Goal: Information Seeking & Learning: Learn about a topic

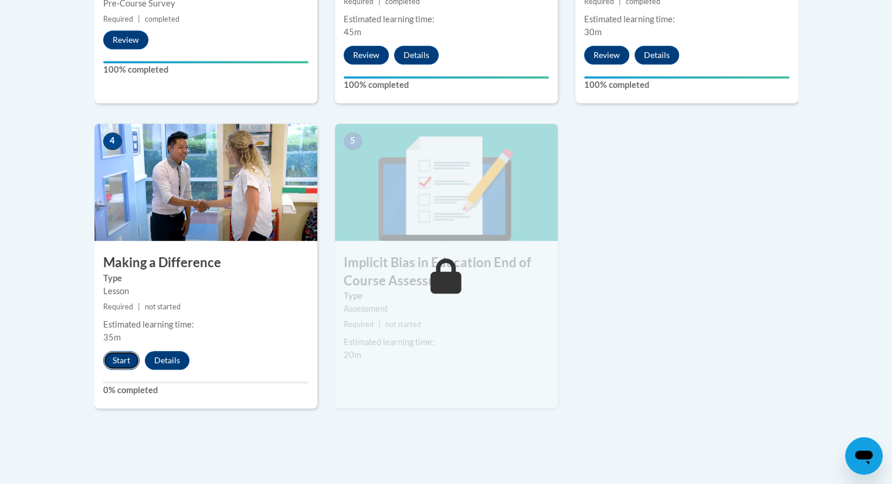
click at [114, 359] on button "Start" at bounding box center [121, 360] width 36 height 19
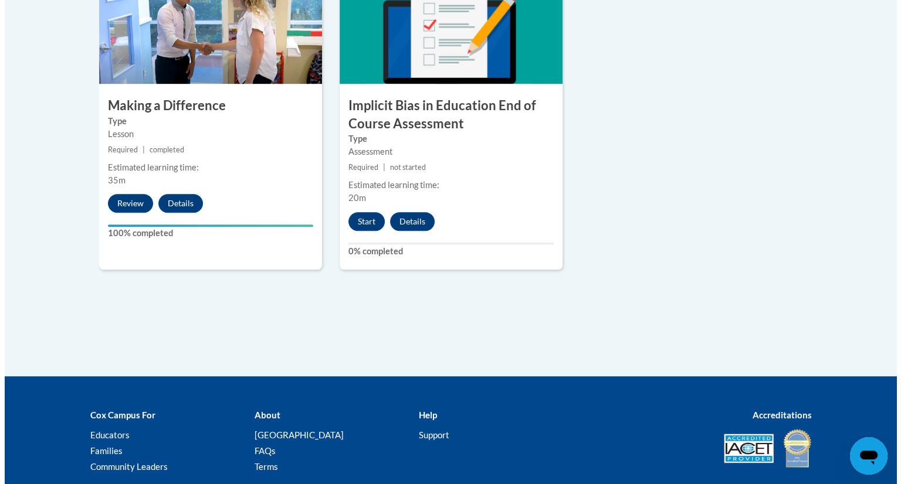
scroll to position [752, 0]
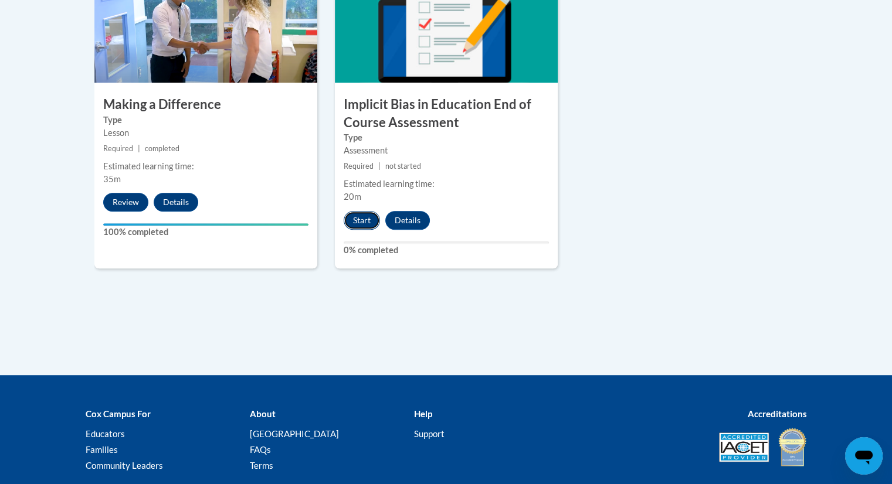
click at [361, 223] on button "Start" at bounding box center [362, 220] width 36 height 19
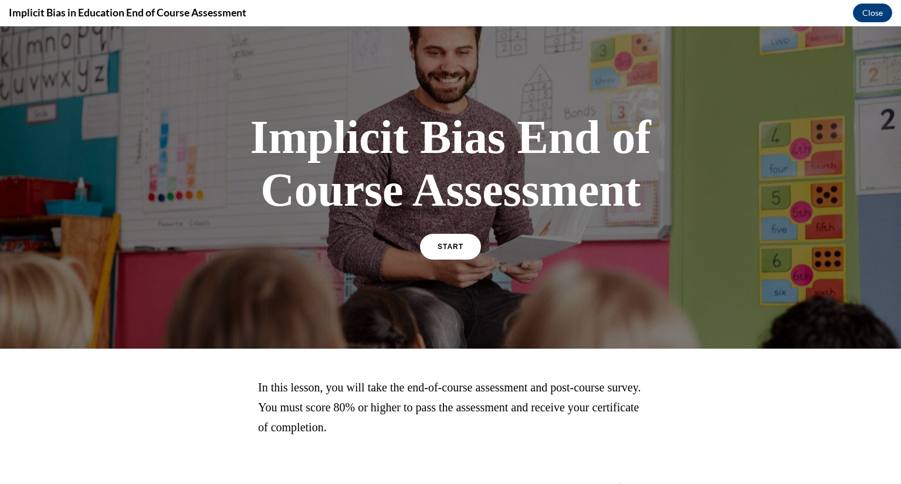
scroll to position [52, 0]
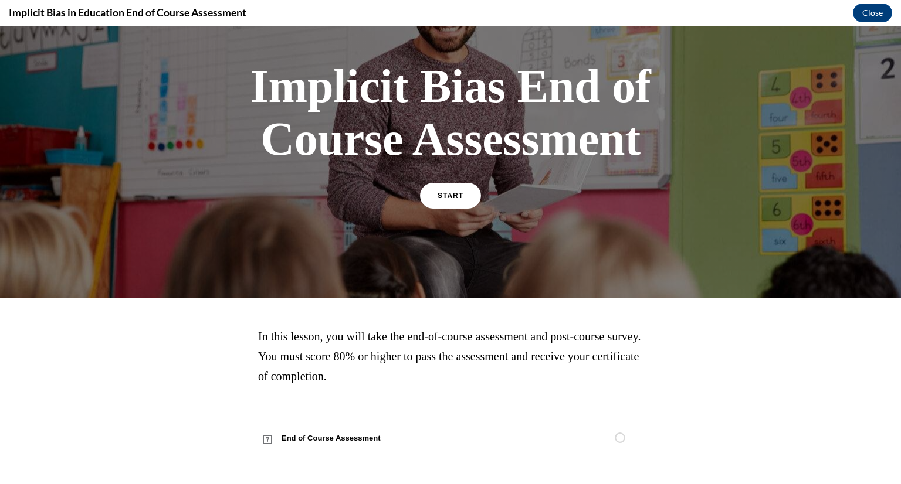
click at [395, 242] on div at bounding box center [450, 136] width 901 height 323
drag, startPoint x: 395, startPoint y: 242, endPoint x: 300, endPoint y: 340, distance: 136.0
click at [300, 340] on div "Implicit Bias End of Course Assessment START In this lesson, you will take the …" at bounding box center [450, 255] width 901 height 458
click at [457, 368] on p "In this lesson, you will take the end-of-course assessment and post-course surv…" at bounding box center [450, 357] width 385 height 60
click at [432, 205] on link "START" at bounding box center [450, 195] width 64 height 27
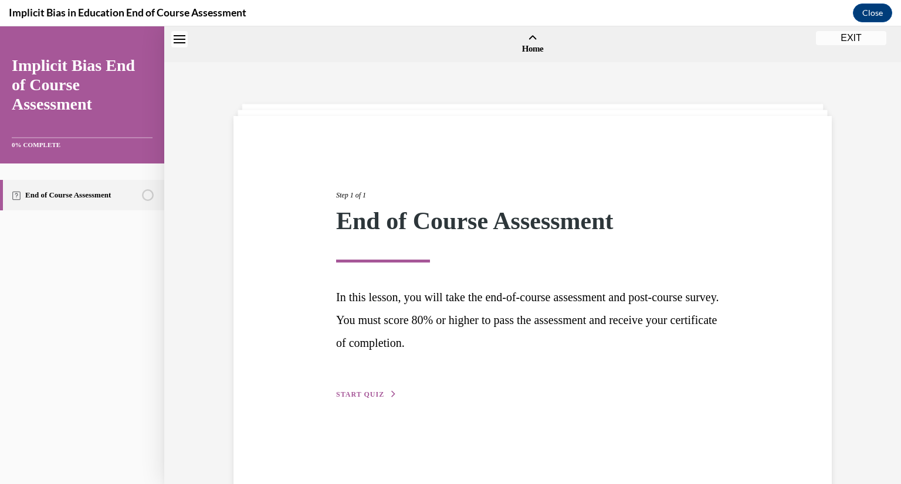
scroll to position [36, 0]
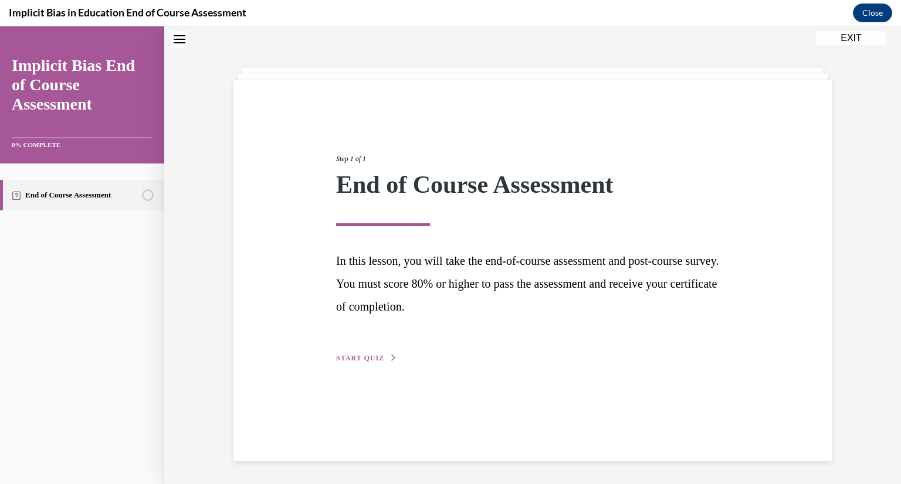
click at [364, 351] on div "Step 1 of 1 End of Course Assessment In this lesson, you will take the end-of-c…" at bounding box center [532, 246] width 411 height 238
click at [362, 357] on span "START QUIZ" at bounding box center [360, 358] width 48 height 8
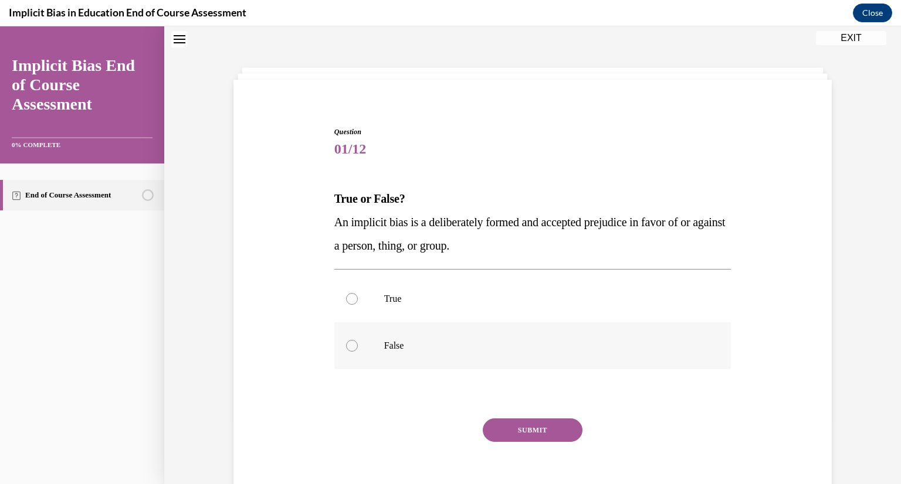
click at [346, 348] on div at bounding box center [352, 346] width 12 height 12
click at [346, 348] on input "False" at bounding box center [352, 346] width 12 height 12
radio input "true"
click at [528, 435] on button "SUBMIT" at bounding box center [533, 430] width 100 height 23
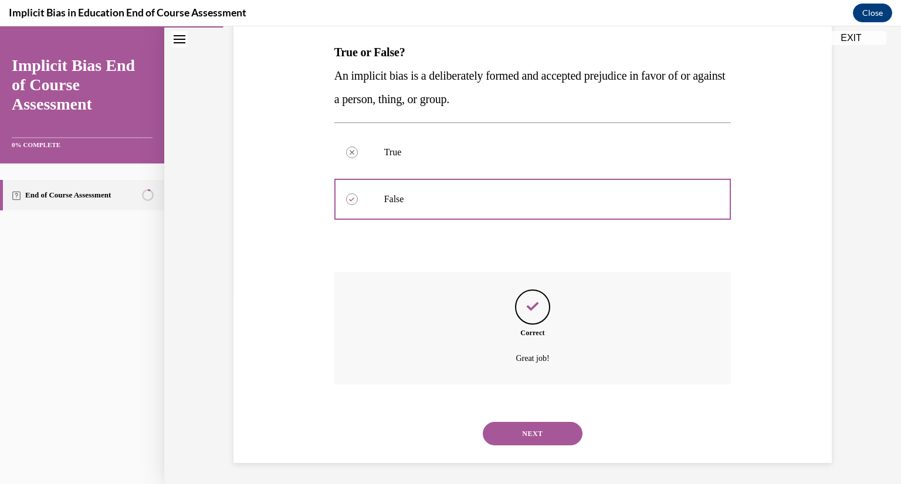
scroll to position [185, 0]
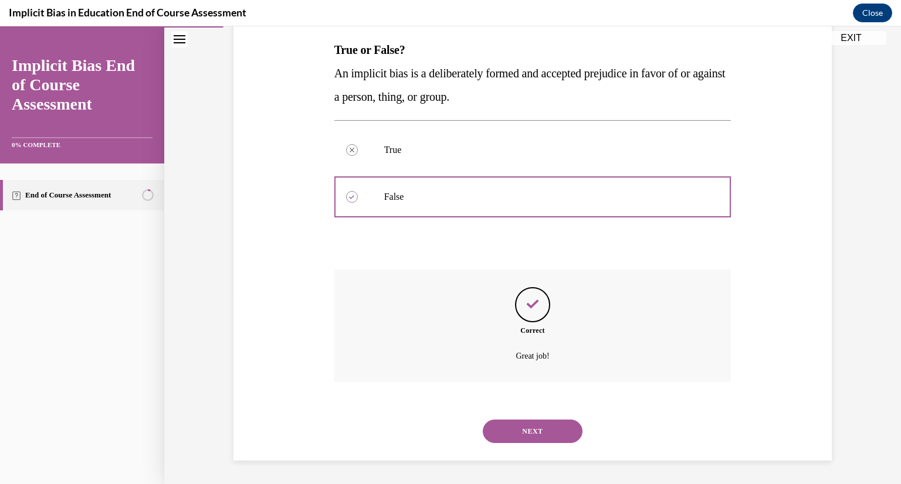
click at [545, 437] on button "NEXT" at bounding box center [533, 431] width 100 height 23
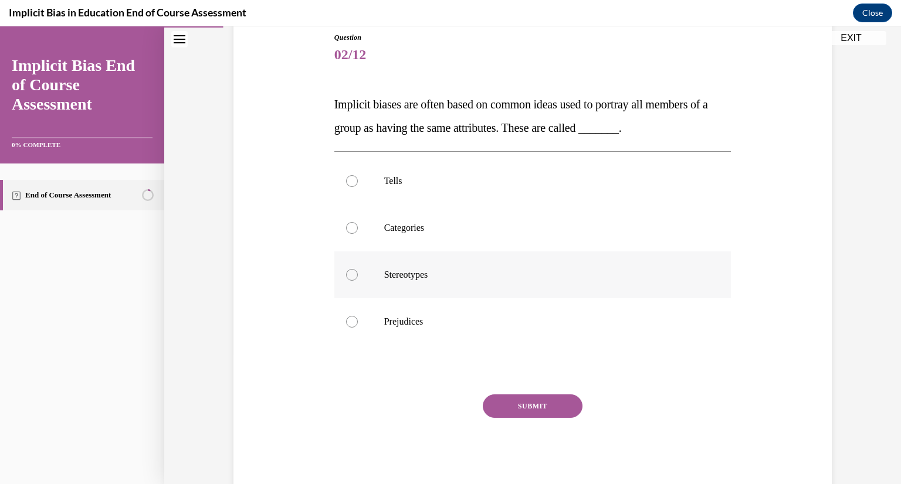
drag, startPoint x: 415, startPoint y: 270, endPoint x: 353, endPoint y: 276, distance: 61.8
drag, startPoint x: 353, startPoint y: 276, endPoint x: 347, endPoint y: 273, distance: 6.6
click at [347, 273] on div at bounding box center [352, 275] width 12 height 12
click at [347, 273] on input "Stereotypes" at bounding box center [352, 275] width 12 height 12
radio input "true"
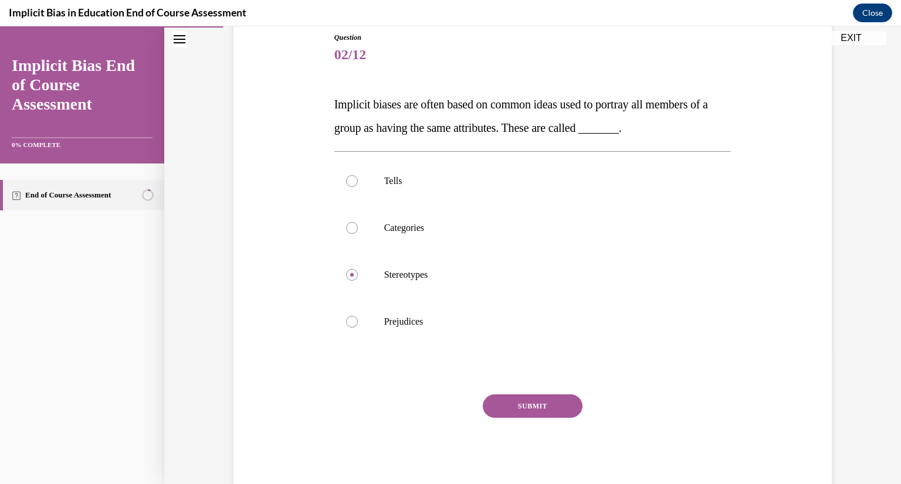
click at [540, 401] on button "SUBMIT" at bounding box center [533, 406] width 100 height 23
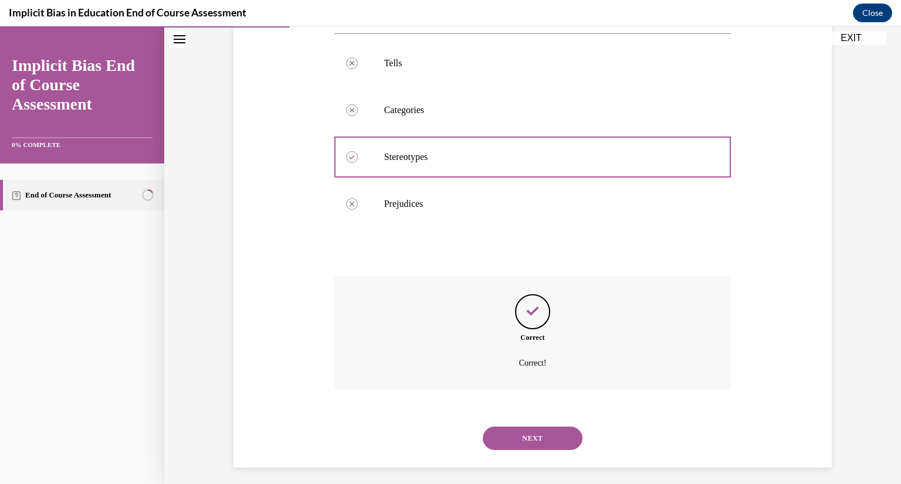
scroll to position [256, 0]
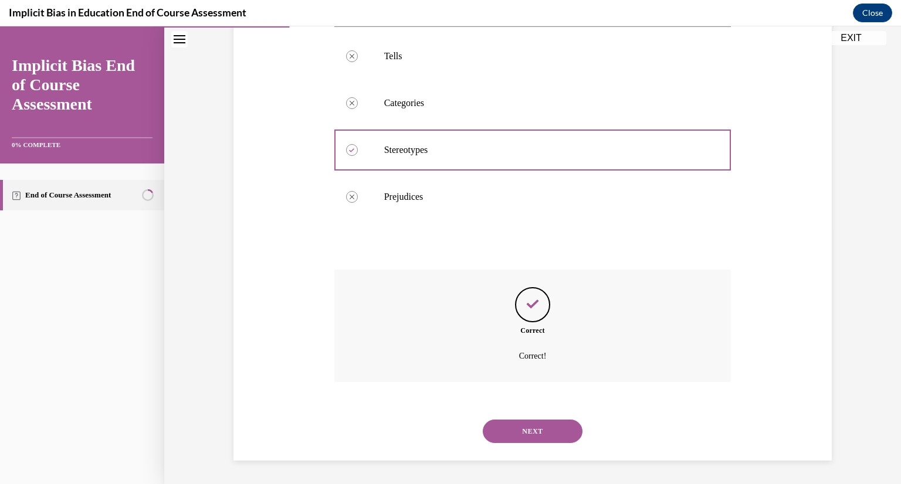
click at [528, 423] on button "NEXT" at bounding box center [533, 431] width 100 height 23
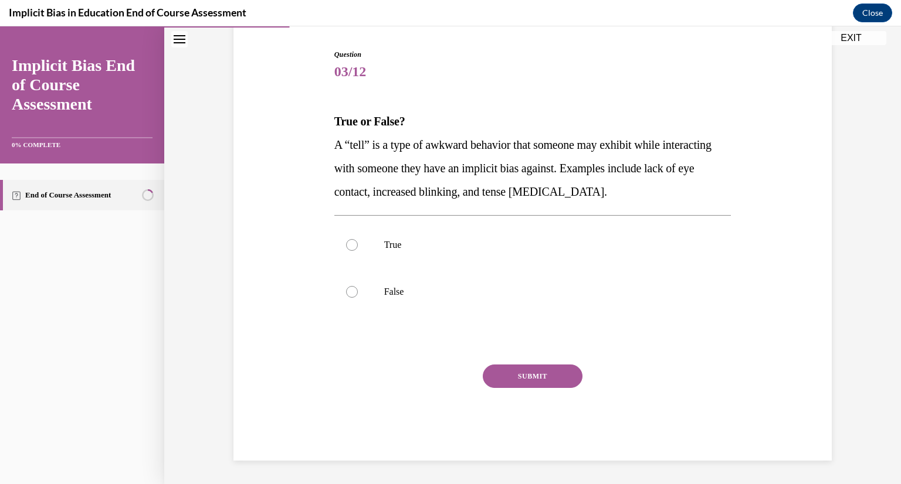
scroll to position [114, 0]
drag, startPoint x: 400, startPoint y: 245, endPoint x: 348, endPoint y: 238, distance: 52.6
click at [348, 238] on label "True" at bounding box center [532, 245] width 397 height 47
click at [348, 239] on input "True" at bounding box center [352, 245] width 12 height 12
radio input "true"
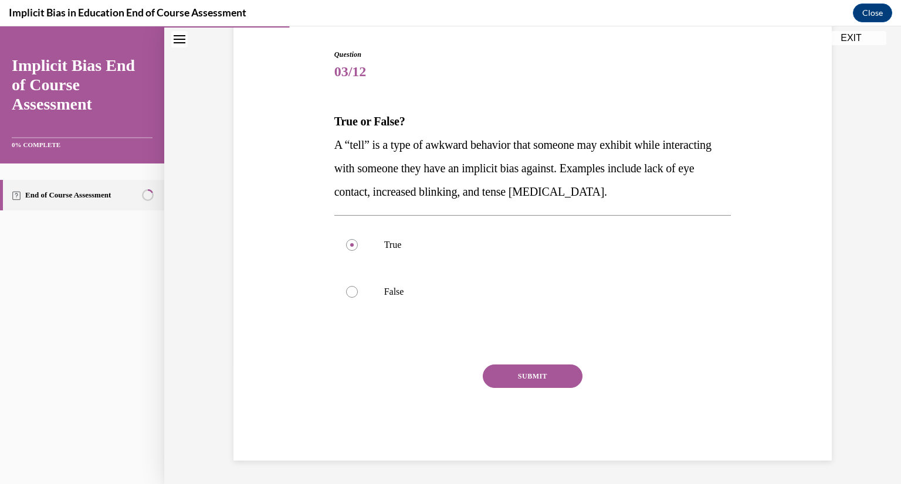
click at [541, 376] on button "SUBMIT" at bounding box center [533, 376] width 100 height 23
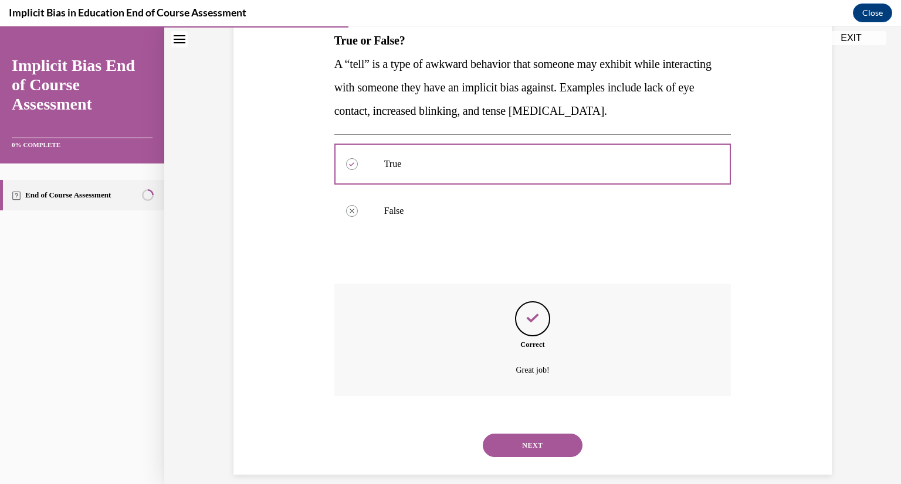
scroll to position [209, 0]
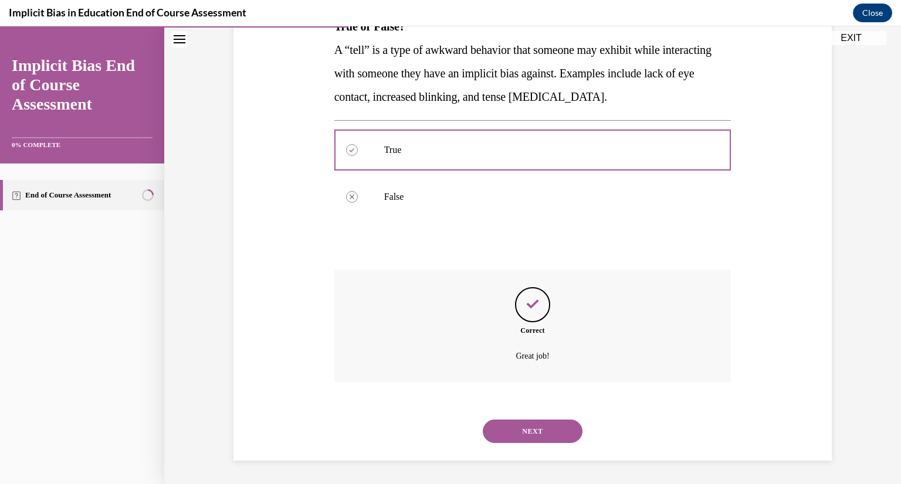
click at [552, 433] on button "NEXT" at bounding box center [533, 431] width 100 height 23
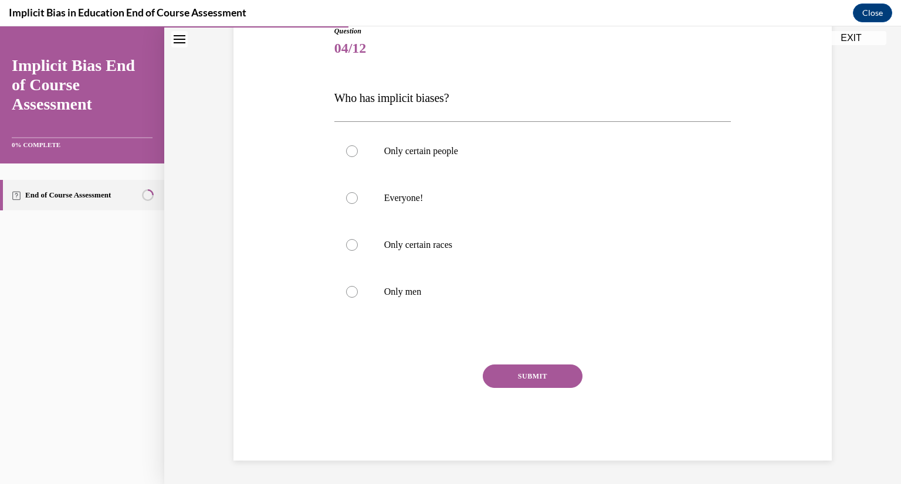
scroll to position [130, 0]
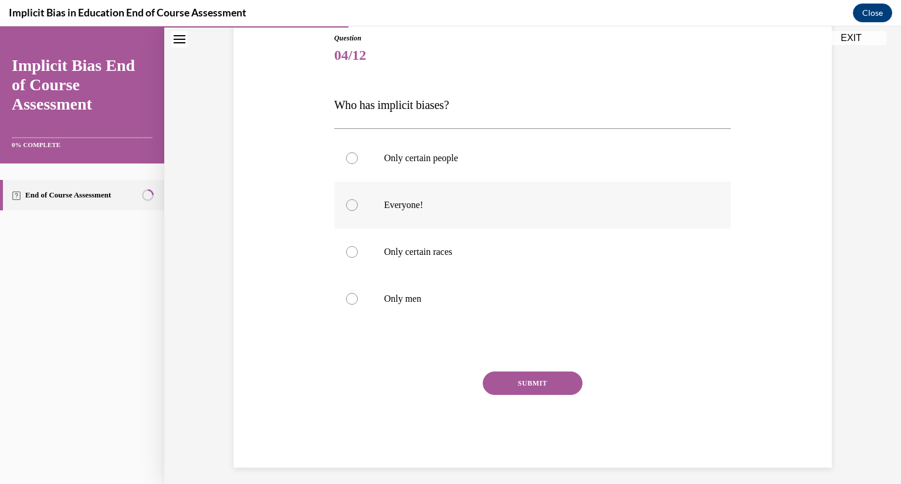
click at [392, 200] on p "Everyone!" at bounding box center [543, 205] width 318 height 12
click at [358, 200] on input "Everyone!" at bounding box center [352, 205] width 12 height 12
radio input "true"
click at [541, 381] on button "SUBMIT" at bounding box center [533, 383] width 100 height 23
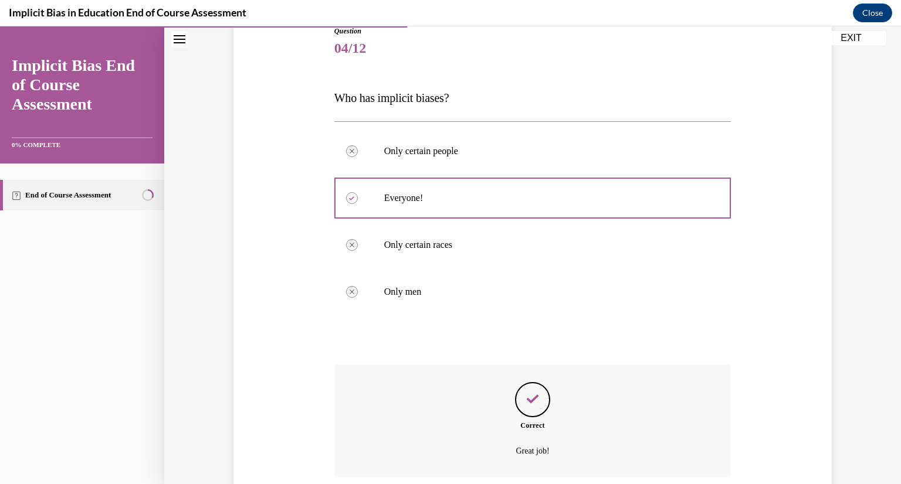
scroll to position [232, 0]
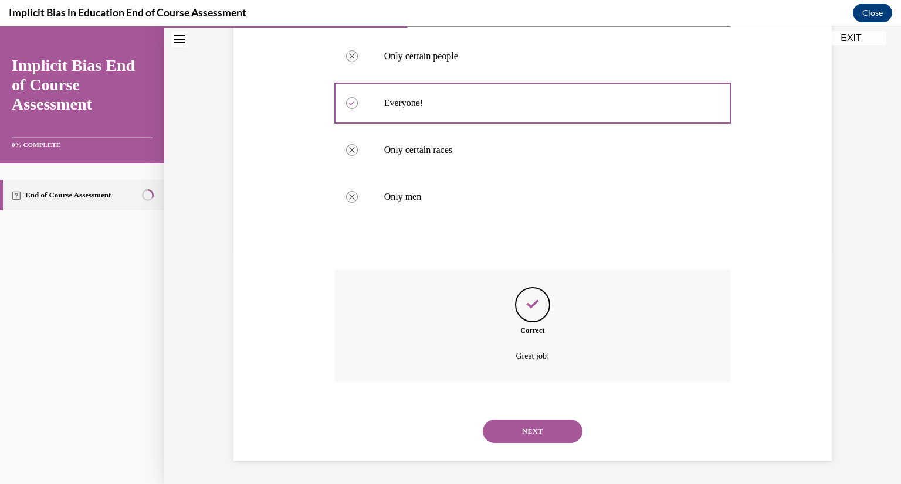
click at [532, 432] on button "NEXT" at bounding box center [533, 431] width 100 height 23
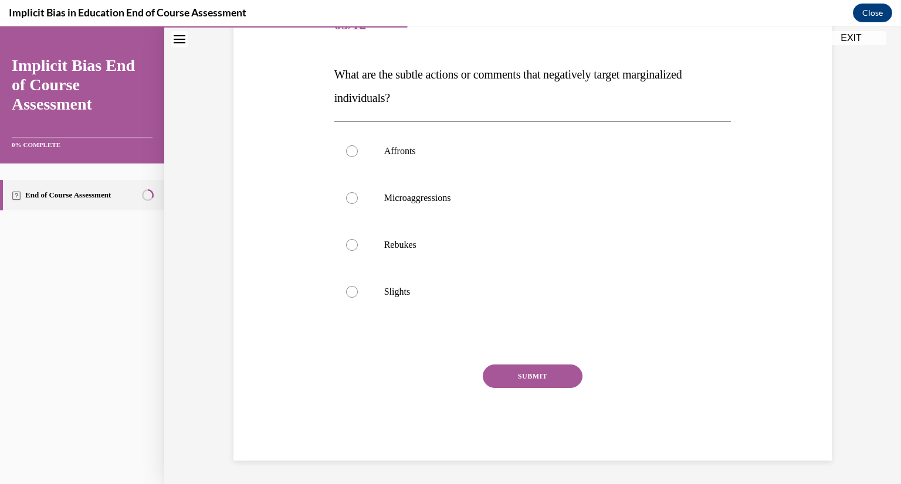
scroll to position [131, 0]
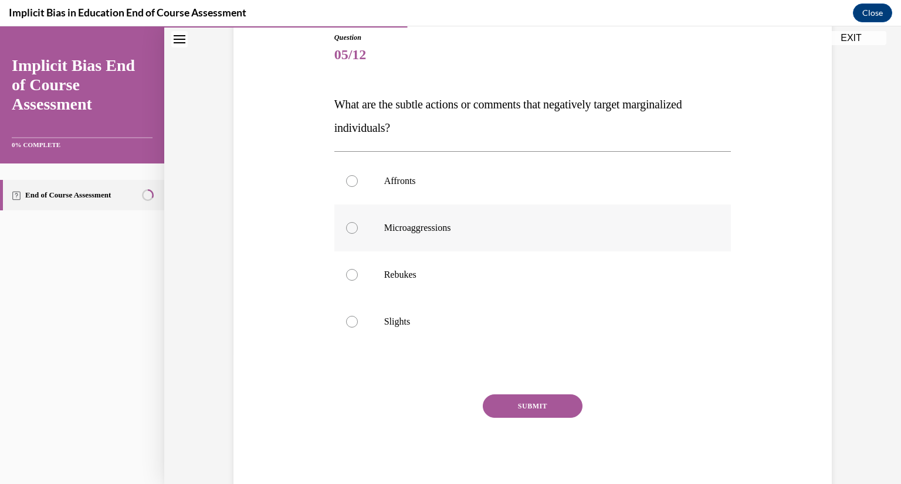
drag, startPoint x: 441, startPoint y: 239, endPoint x: 385, endPoint y: 235, distance: 56.4
drag, startPoint x: 385, startPoint y: 235, endPoint x: 350, endPoint y: 229, distance: 35.7
click at [350, 229] on div at bounding box center [352, 228] width 12 height 12
click at [350, 229] on input "Microaggressions" at bounding box center [352, 228] width 12 height 12
radio input "true"
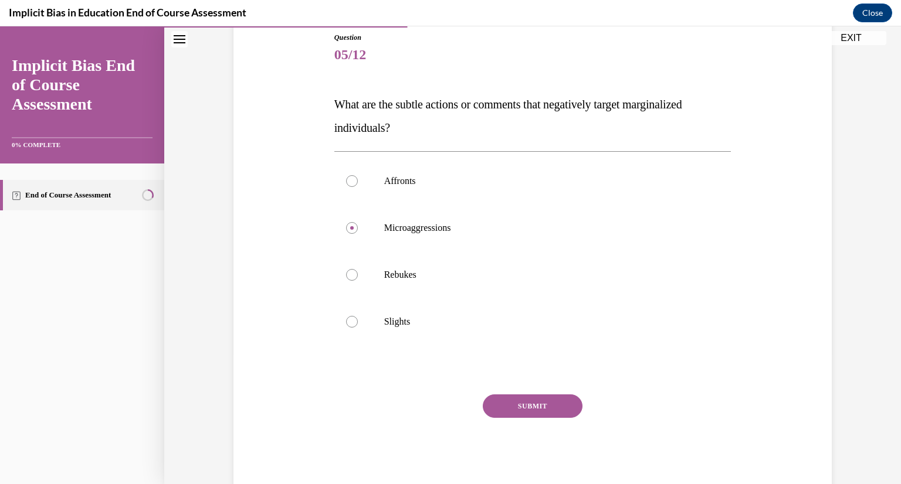
click at [535, 407] on button "SUBMIT" at bounding box center [533, 406] width 100 height 23
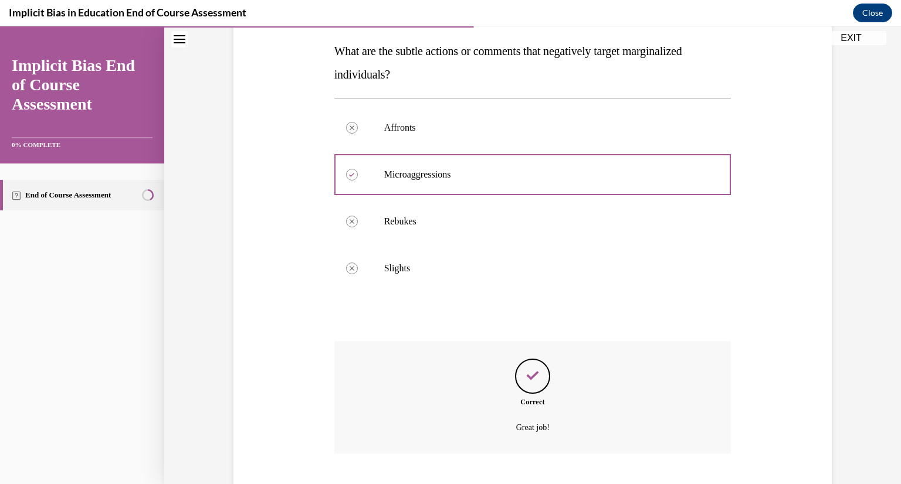
scroll to position [256, 0]
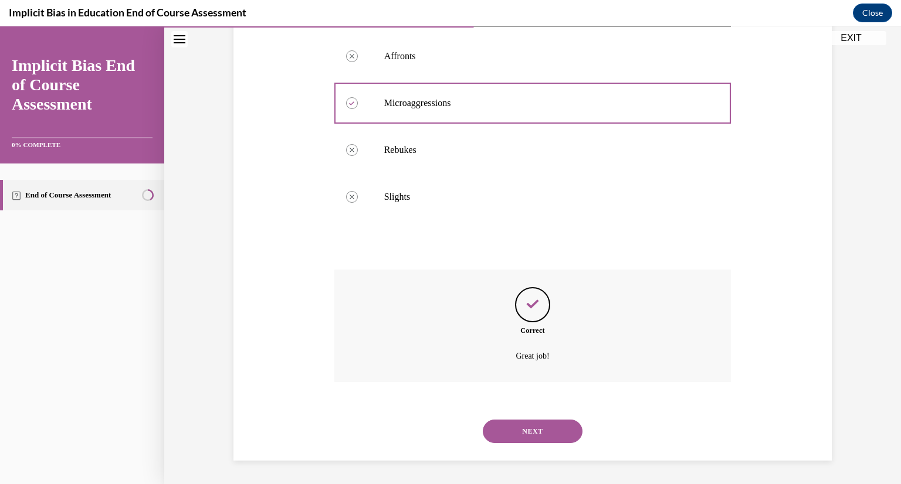
click at [530, 423] on button "NEXT" at bounding box center [533, 431] width 100 height 23
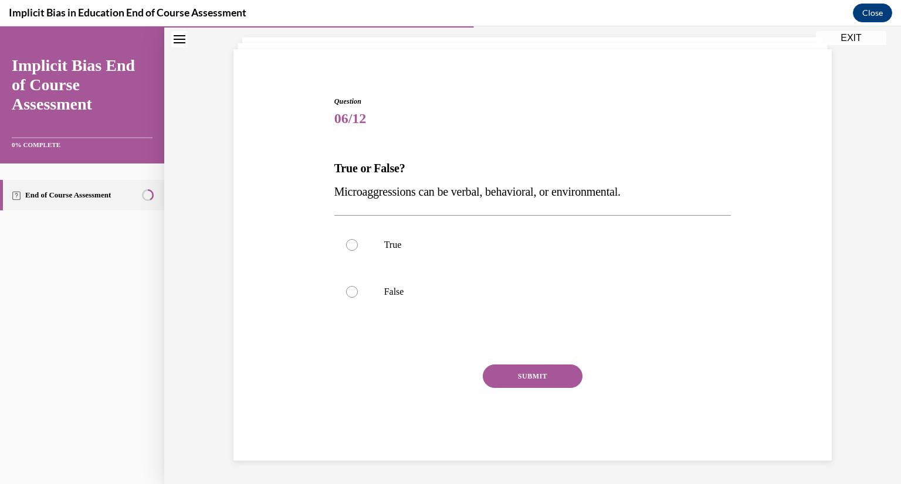
scroll to position [67, 0]
click at [347, 245] on div at bounding box center [352, 245] width 12 height 12
click at [347, 245] on input "True" at bounding box center [352, 245] width 12 height 12
radio input "true"
click at [514, 371] on button "SUBMIT" at bounding box center [533, 376] width 100 height 23
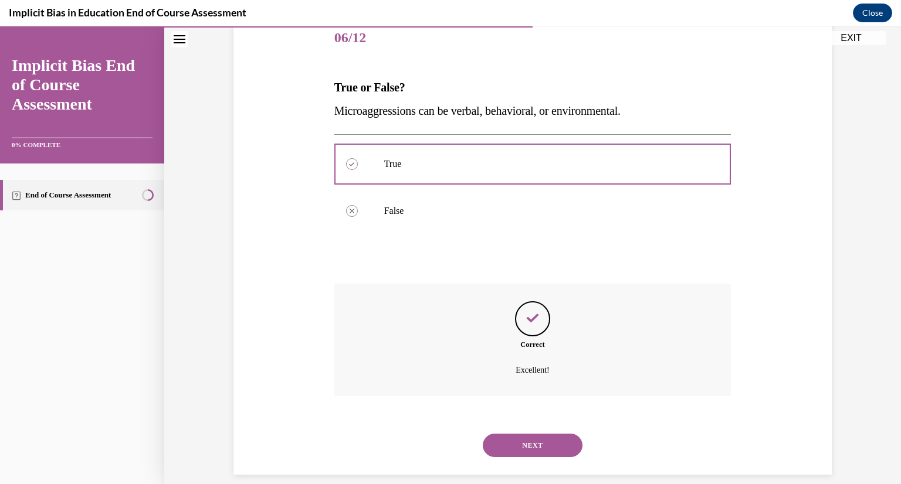
scroll to position [162, 0]
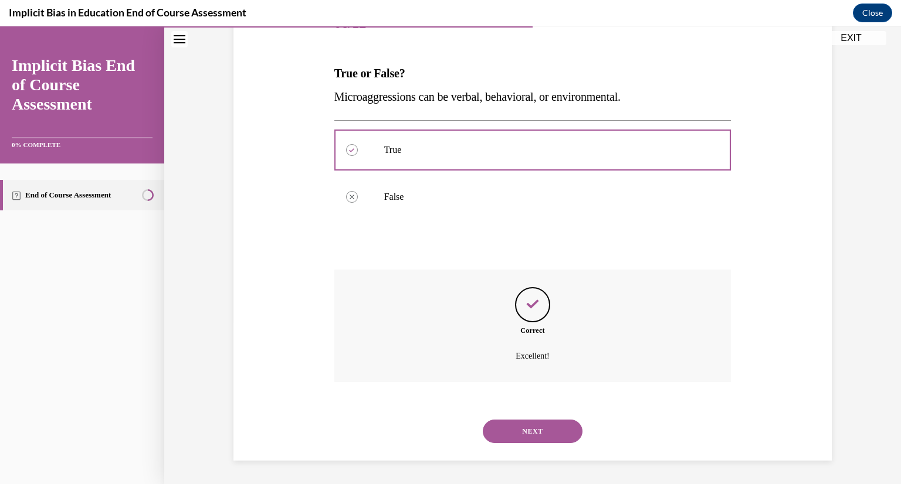
click at [541, 434] on button "NEXT" at bounding box center [533, 431] width 100 height 23
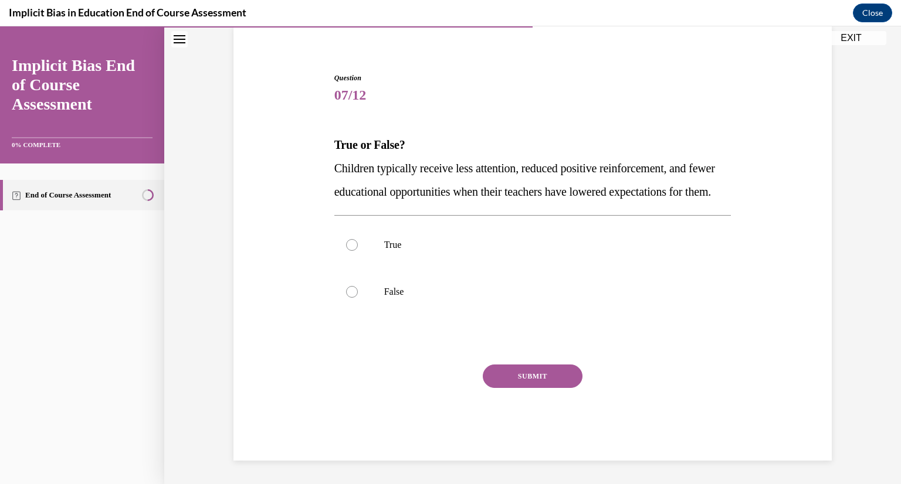
scroll to position [114, 0]
click at [390, 241] on p "True" at bounding box center [543, 245] width 318 height 12
click at [358, 241] on input "True" at bounding box center [352, 245] width 12 height 12
radio input "true"
click at [530, 375] on button "SUBMIT" at bounding box center [533, 376] width 100 height 23
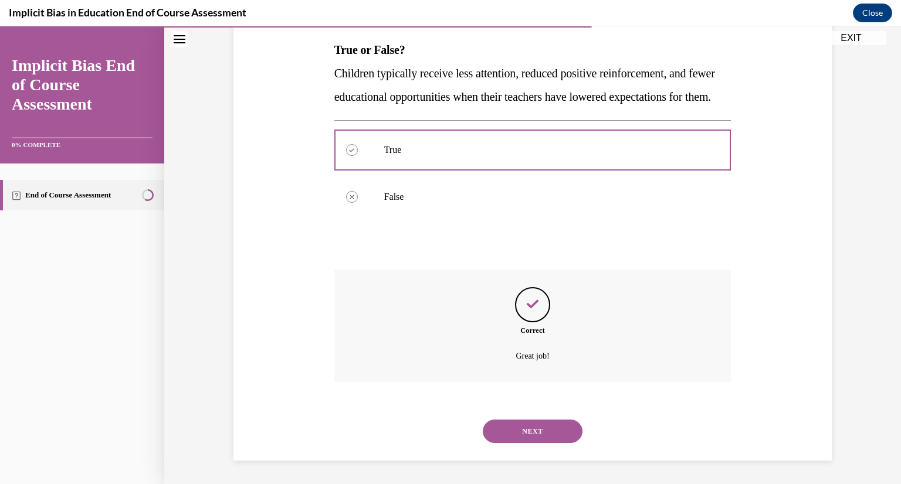
scroll to position [209, 0]
click at [528, 423] on button "NEXT" at bounding box center [533, 431] width 100 height 23
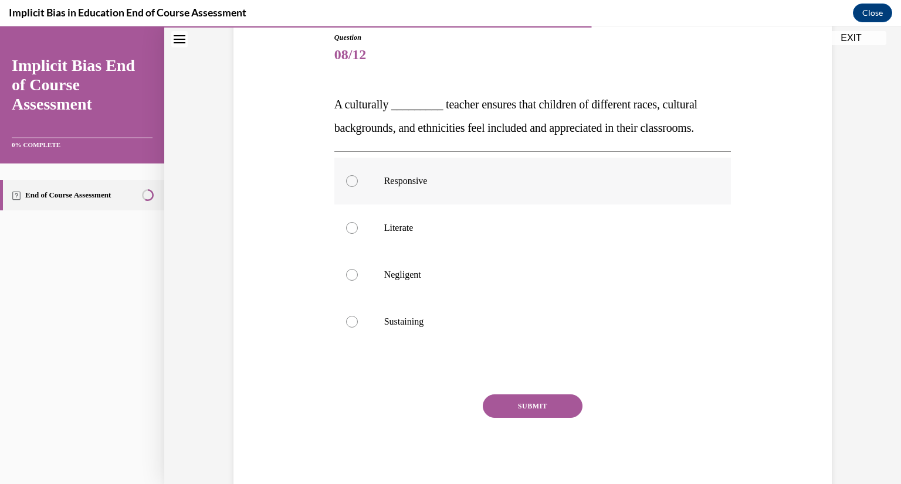
click at [396, 175] on p "Responsive" at bounding box center [543, 181] width 318 height 12
click at [358, 175] on input "Responsive" at bounding box center [352, 181] width 12 height 12
radio input "true"
click at [530, 405] on button "SUBMIT" at bounding box center [533, 406] width 100 height 23
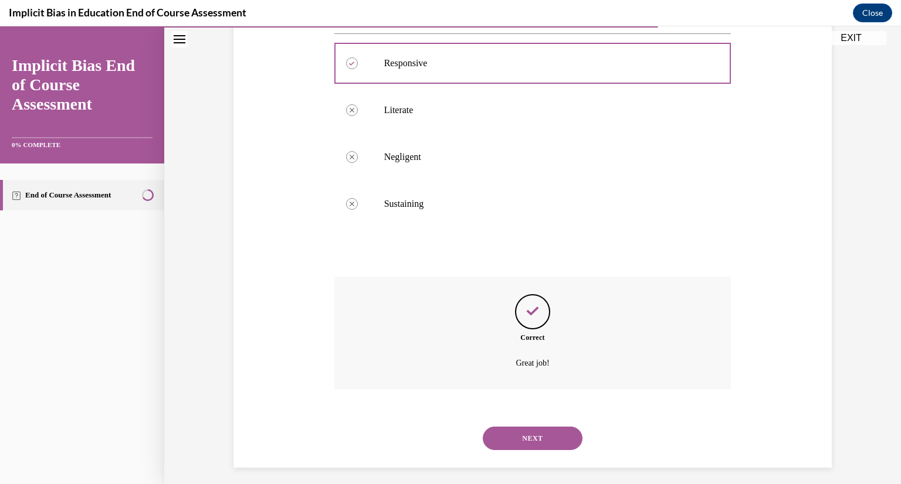
scroll to position [256, 0]
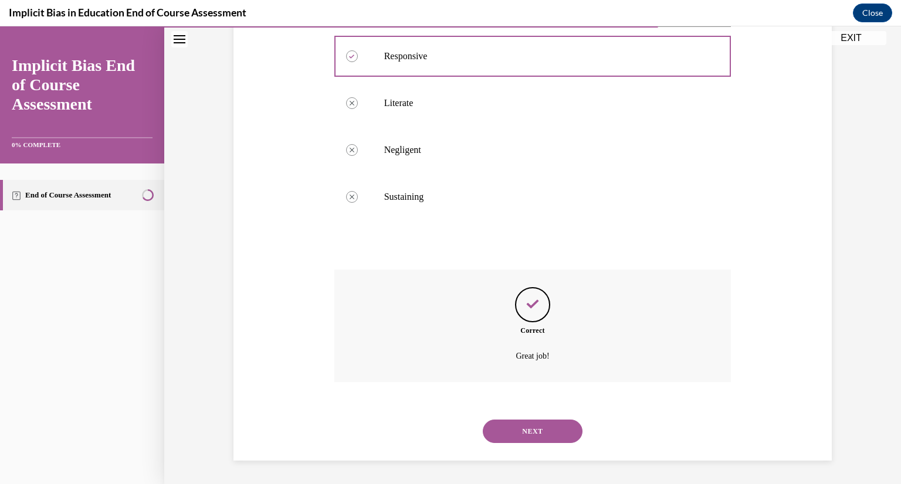
click at [530, 418] on div "NEXT" at bounding box center [532, 431] width 397 height 47
click at [520, 432] on button "NEXT" at bounding box center [533, 431] width 100 height 23
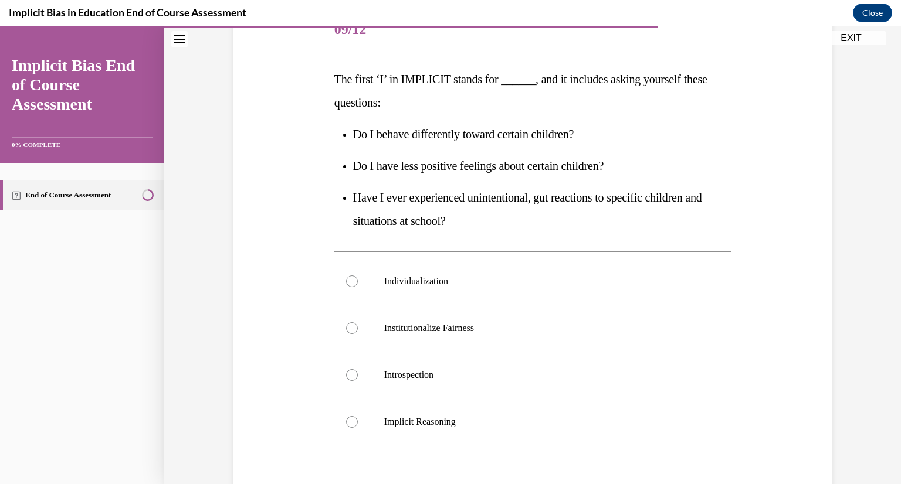
scroll to position [155, 0]
click at [516, 388] on label "Introspection" at bounding box center [532, 376] width 397 height 47
click at [358, 382] on input "Introspection" at bounding box center [352, 377] width 12 height 12
radio input "true"
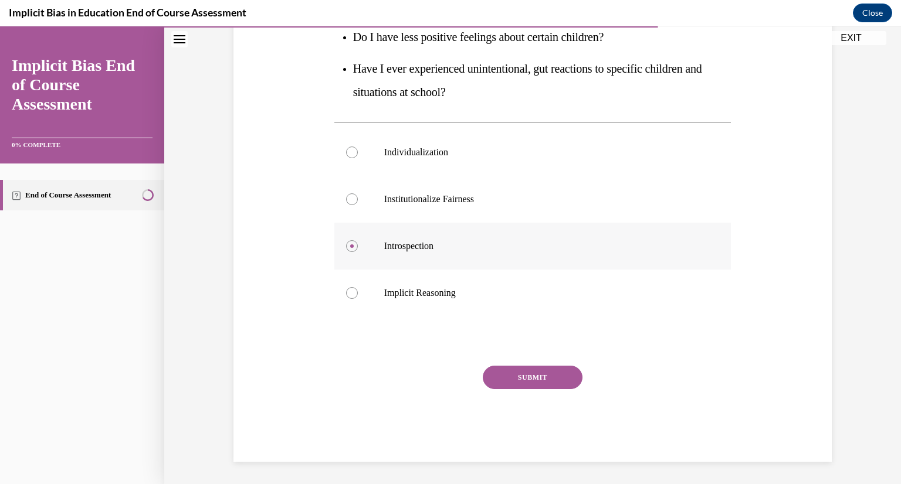
scroll to position [286, 0]
click at [515, 376] on button "SUBMIT" at bounding box center [533, 376] width 100 height 23
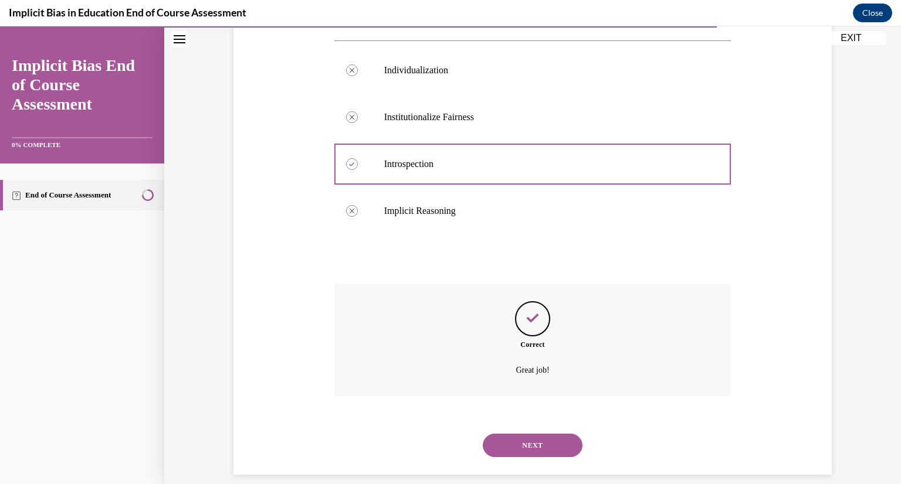
scroll to position [381, 0]
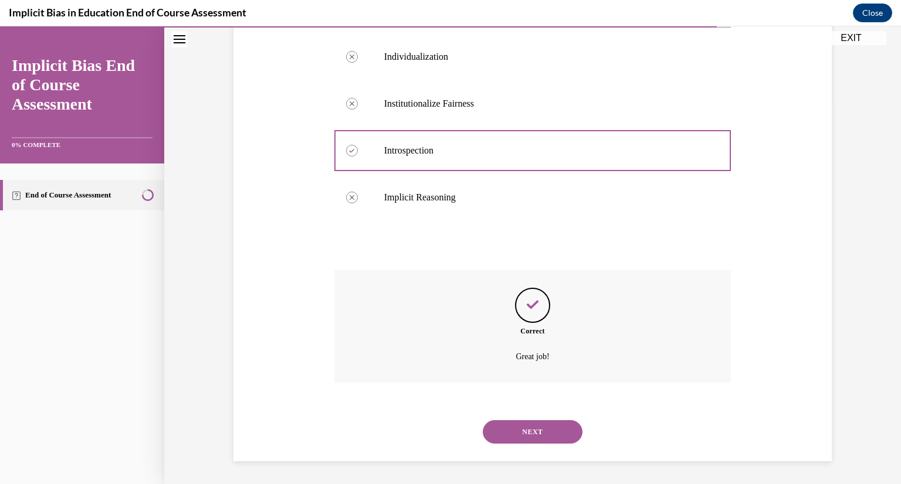
click at [523, 426] on button "NEXT" at bounding box center [533, 431] width 100 height 23
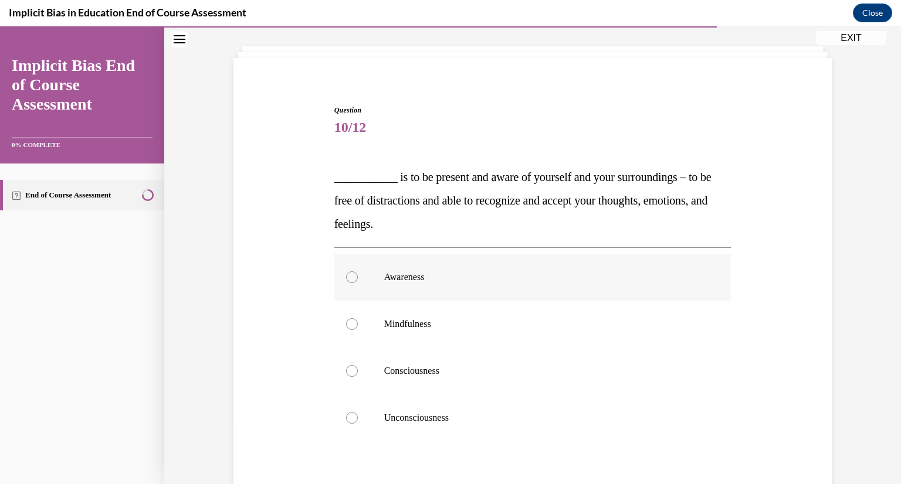
scroll to position [59, 0]
click at [610, 341] on label "Mindfulness" at bounding box center [532, 323] width 397 height 47
click at [358, 330] on input "Mindfulness" at bounding box center [352, 324] width 12 height 12
radio input "true"
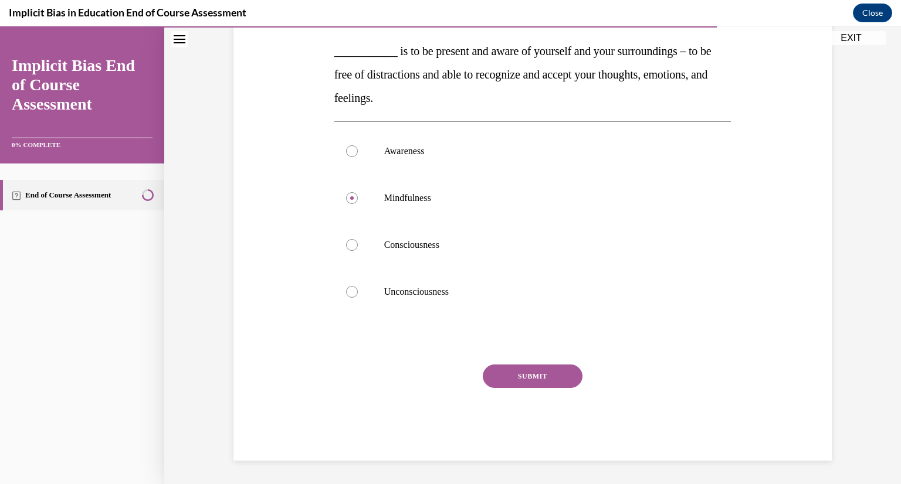
click at [552, 379] on button "SUBMIT" at bounding box center [533, 376] width 100 height 23
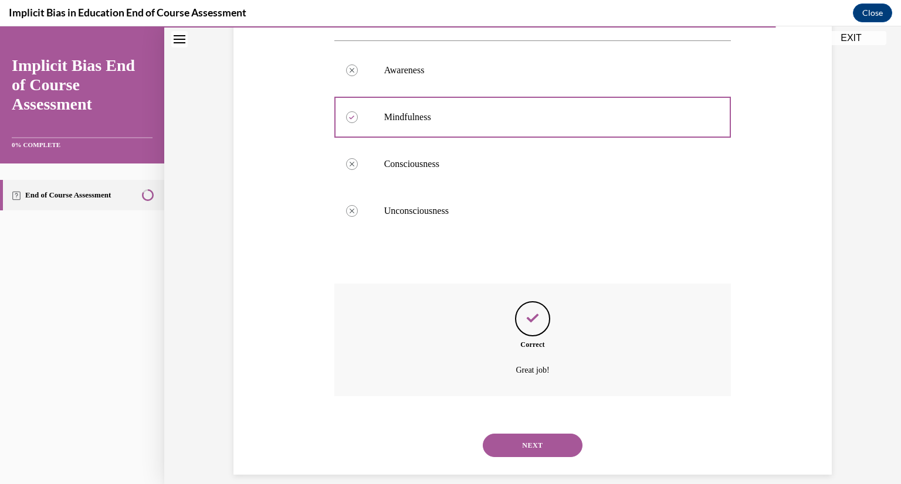
scroll to position [279, 0]
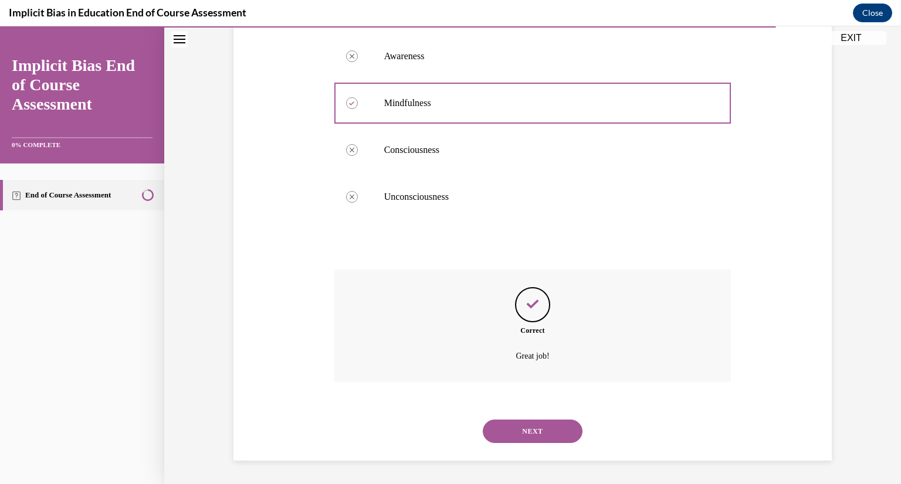
click at [542, 432] on button "NEXT" at bounding box center [533, 431] width 100 height 23
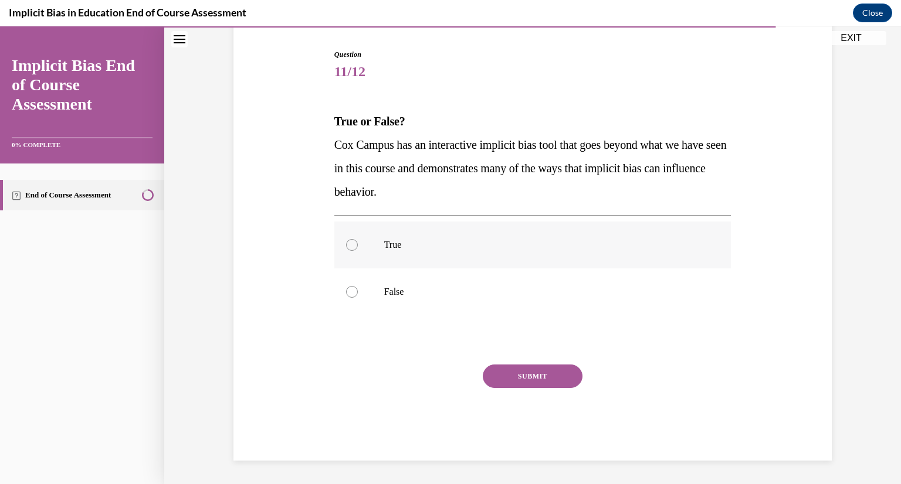
click at [410, 242] on p "True" at bounding box center [543, 245] width 318 height 12
click at [358, 242] on input "True" at bounding box center [352, 245] width 12 height 12
radio input "true"
click at [536, 372] on button "SUBMIT" at bounding box center [533, 376] width 100 height 23
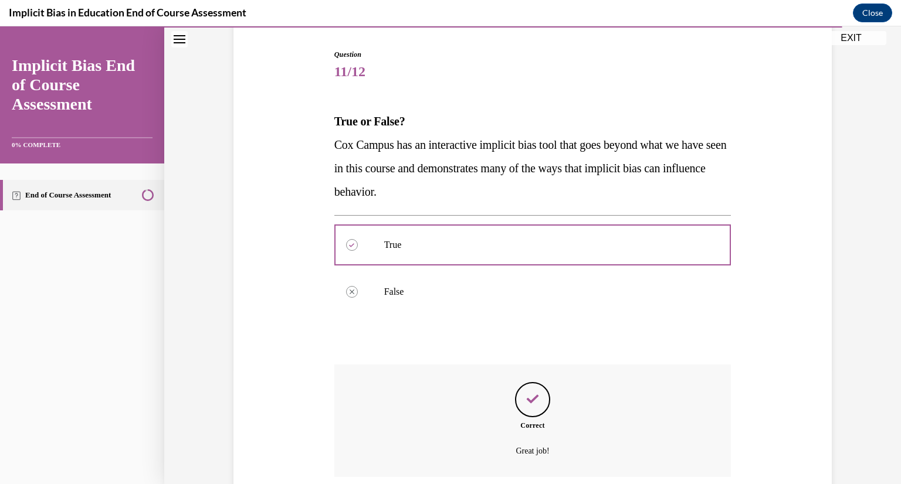
scroll to position [209, 0]
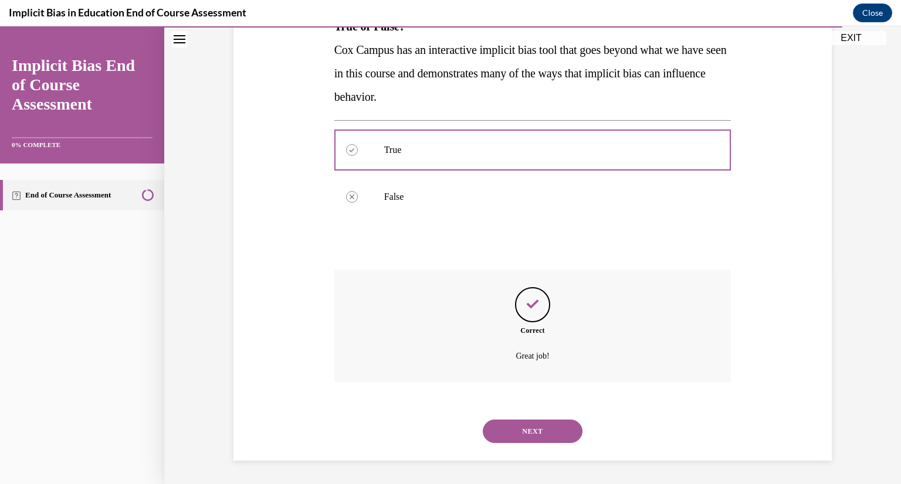
click at [520, 428] on button "NEXT" at bounding box center [533, 431] width 100 height 23
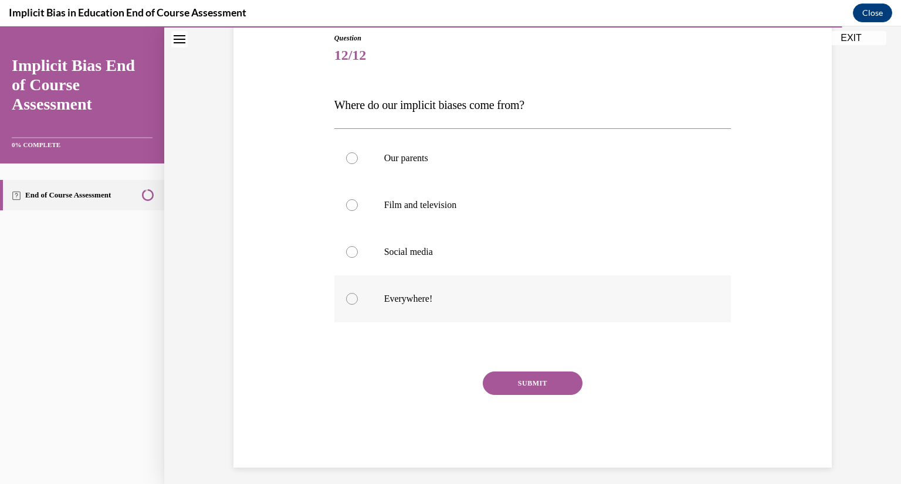
click at [403, 306] on label "Everywhere!" at bounding box center [532, 299] width 397 height 47
click at [358, 305] on input "Everywhere!" at bounding box center [352, 299] width 12 height 12
radio input "true"
click at [532, 379] on button "SUBMIT" at bounding box center [533, 383] width 100 height 23
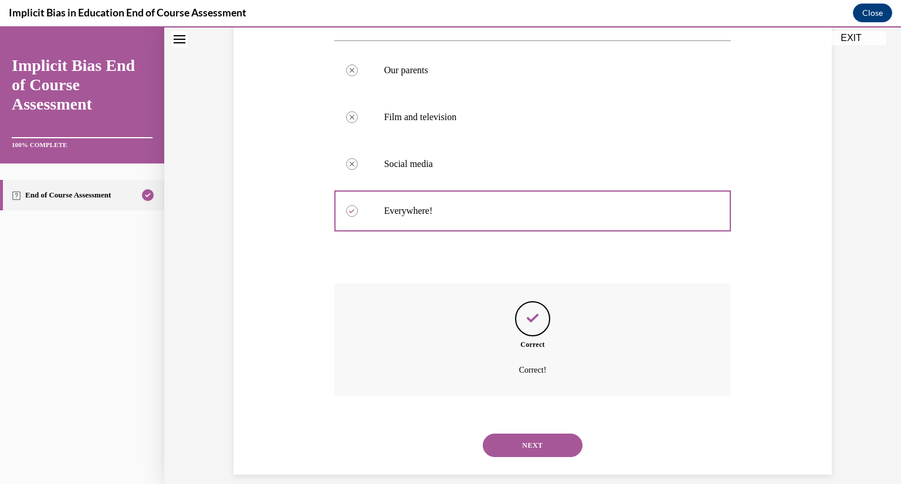
scroll to position [232, 0]
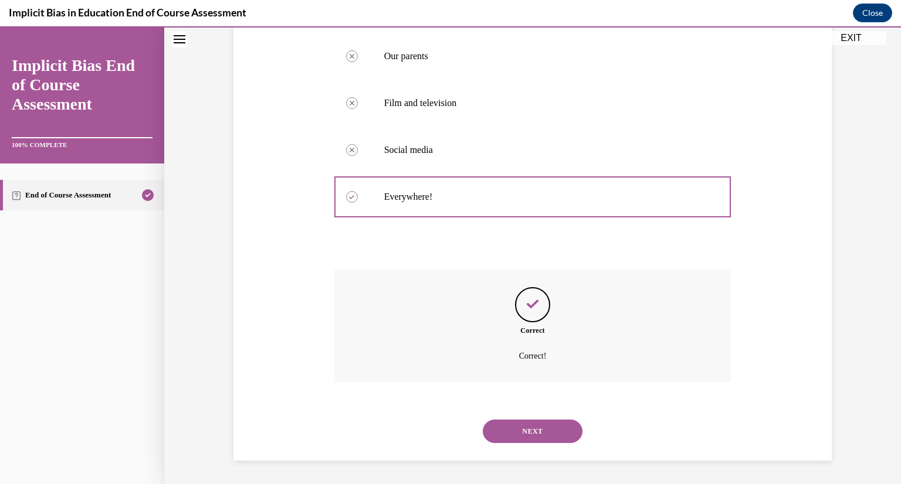
click at [535, 432] on button "NEXT" at bounding box center [533, 431] width 100 height 23
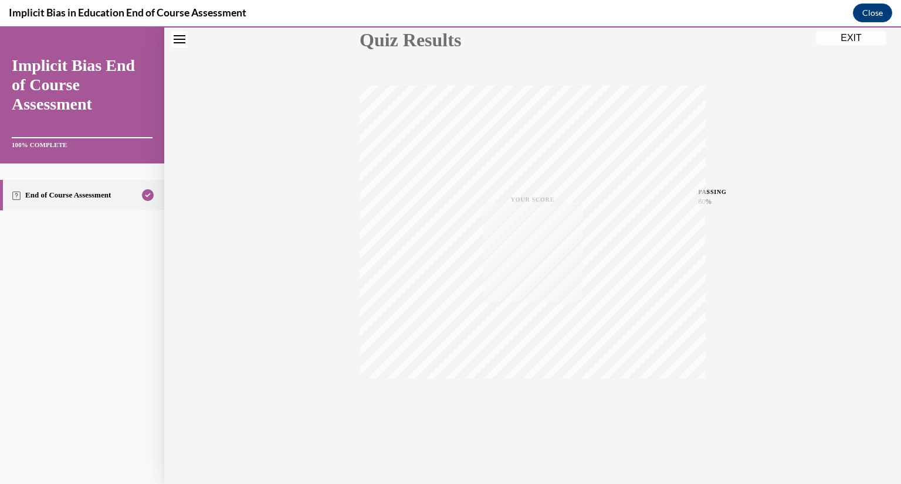
scroll to position [143, 0]
click at [856, 36] on button "EXIT" at bounding box center [851, 38] width 70 height 14
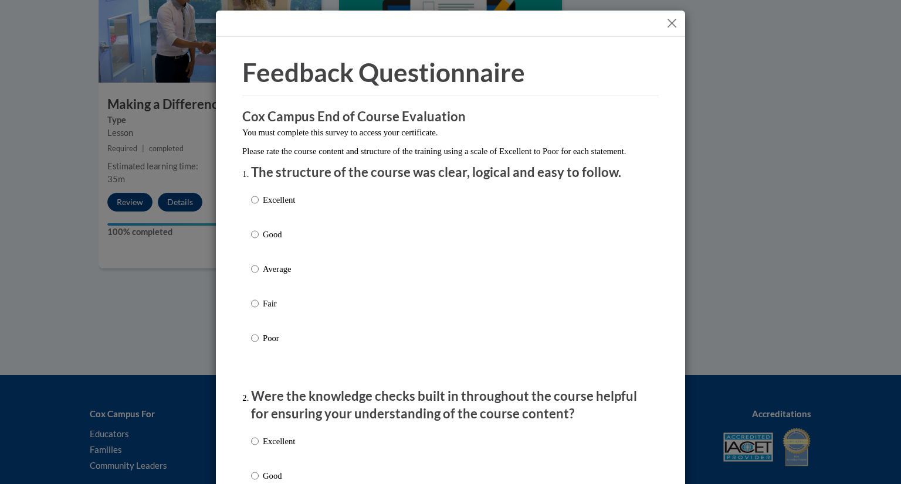
click at [282, 206] on p "Excellent" at bounding box center [279, 200] width 32 height 13
click at [259, 206] on input "Excellent" at bounding box center [255, 200] width 8 height 13
radio input "true"
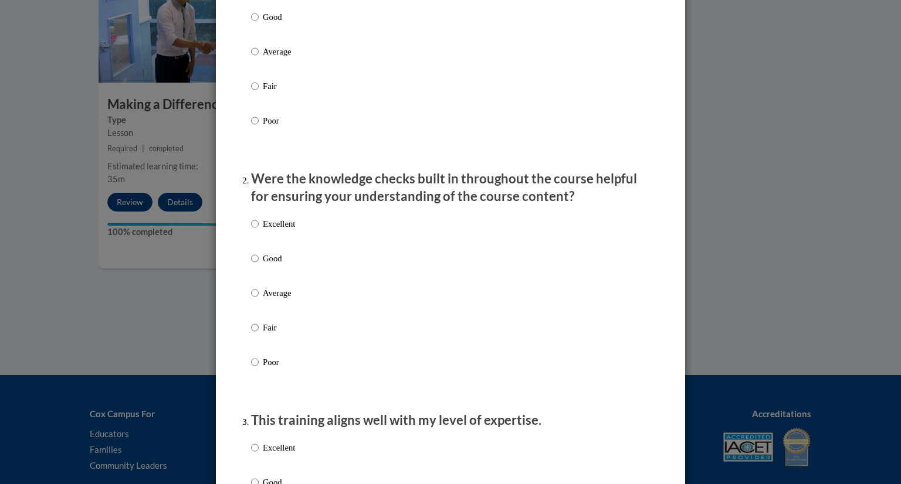
scroll to position [225, 0]
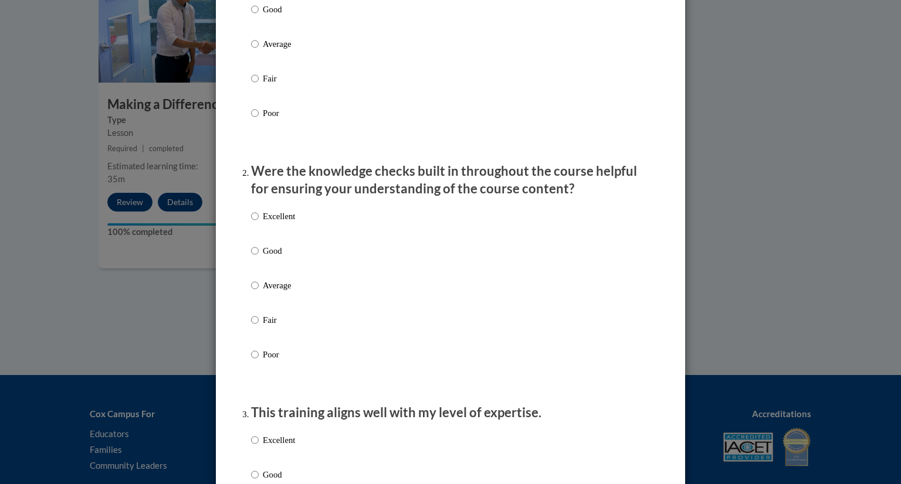
click at [291, 236] on label "Excellent" at bounding box center [273, 226] width 44 height 32
click at [259, 223] on input "Excellent" at bounding box center [255, 216] width 8 height 13
radio input "true"
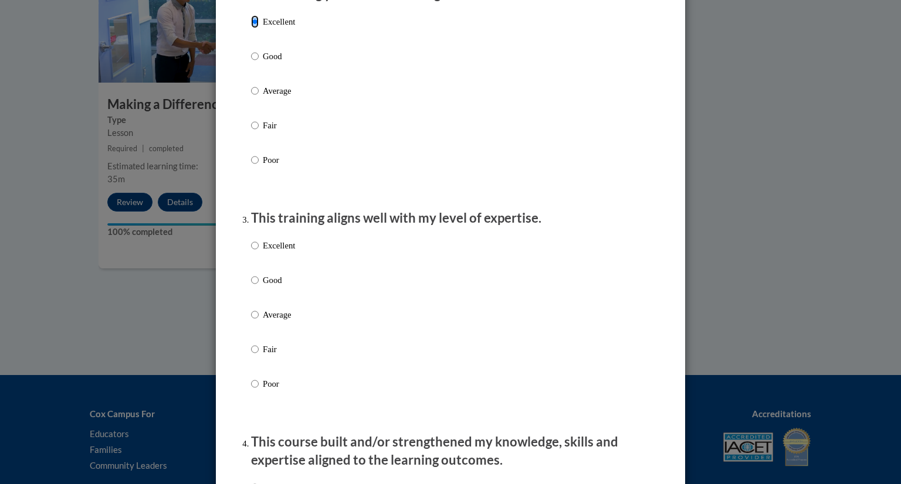
scroll to position [421, 0]
click at [290, 251] on p "Excellent" at bounding box center [279, 244] width 32 height 13
click at [259, 251] on input "Excellent" at bounding box center [255, 244] width 8 height 13
radio input "true"
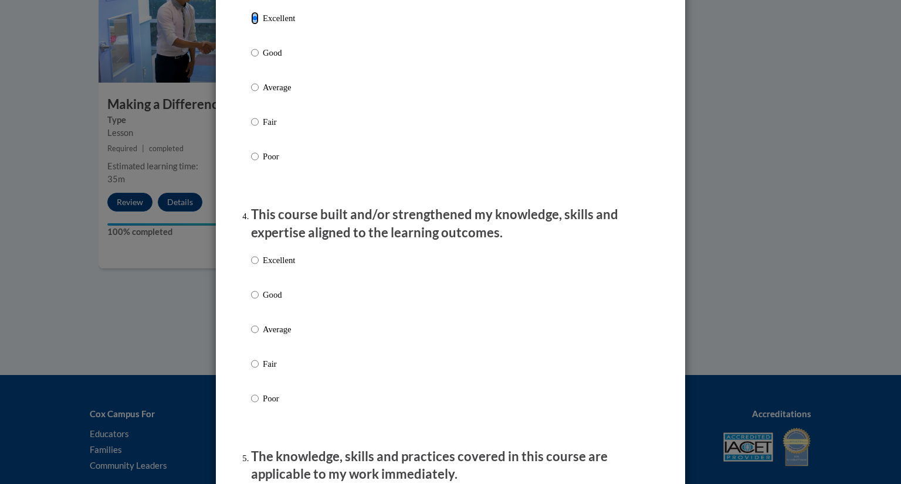
scroll to position [652, 0]
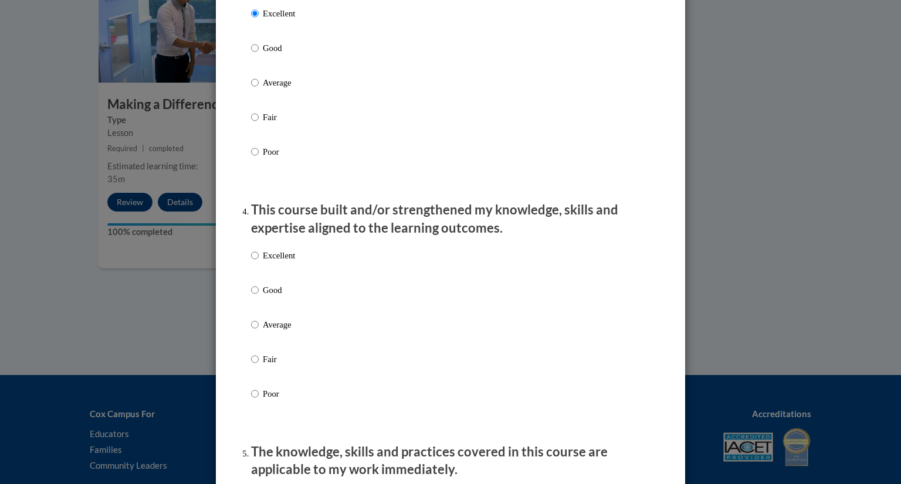
click at [289, 262] on p "Excellent" at bounding box center [279, 255] width 32 height 13
click at [259, 262] on input "Excellent" at bounding box center [255, 255] width 8 height 13
radio input "true"
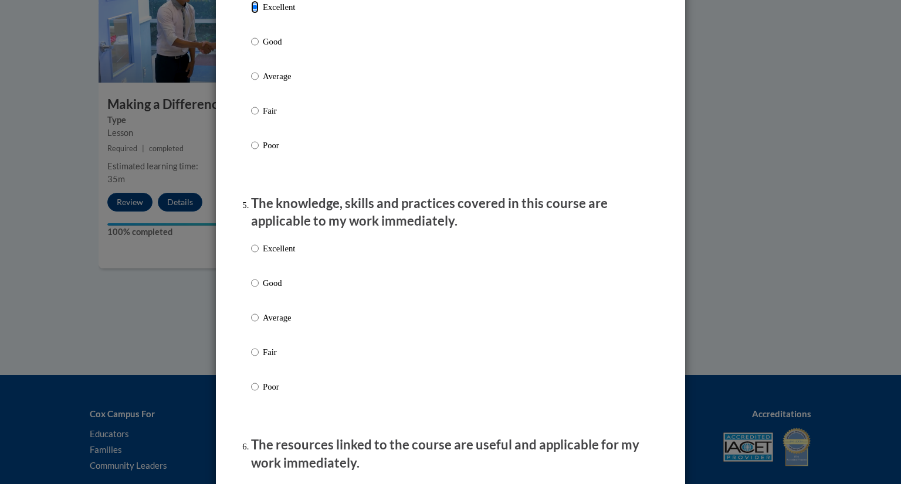
scroll to position [905, 0]
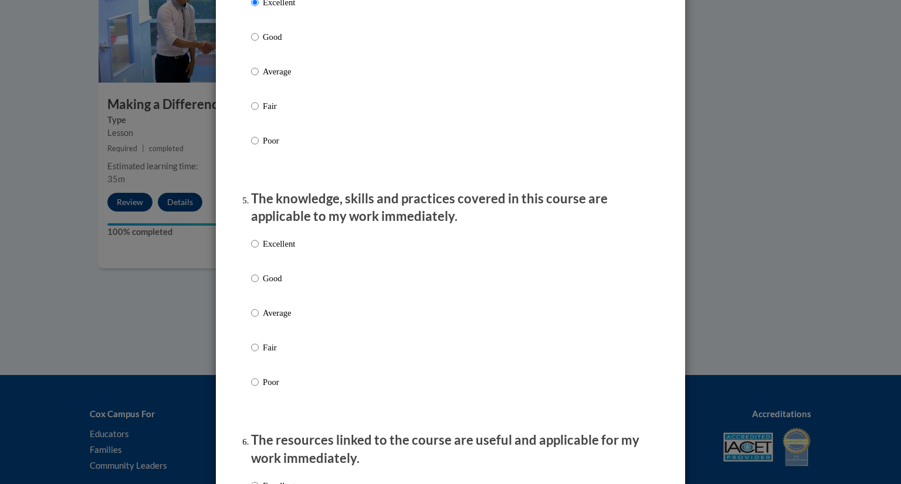
click at [288, 250] on p "Excellent" at bounding box center [279, 244] width 32 height 13
click at [259, 250] on input "Excellent" at bounding box center [255, 244] width 8 height 13
radio input "true"
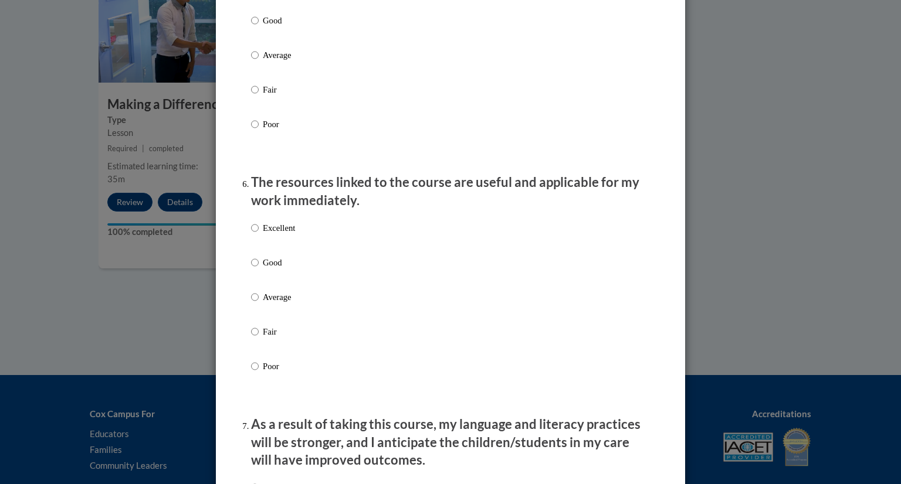
scroll to position [1178, 0]
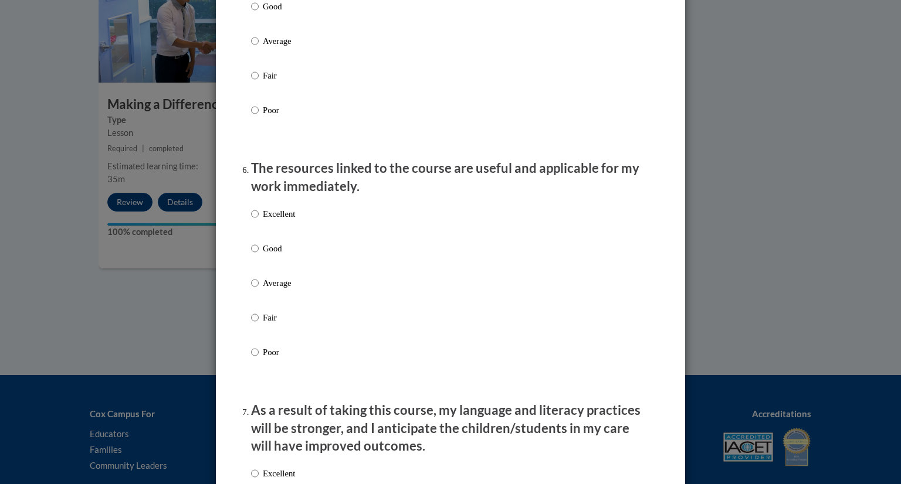
click at [283, 221] on p "Excellent" at bounding box center [279, 214] width 32 height 13
click at [259, 221] on input "Excellent" at bounding box center [255, 214] width 8 height 13
radio input "true"
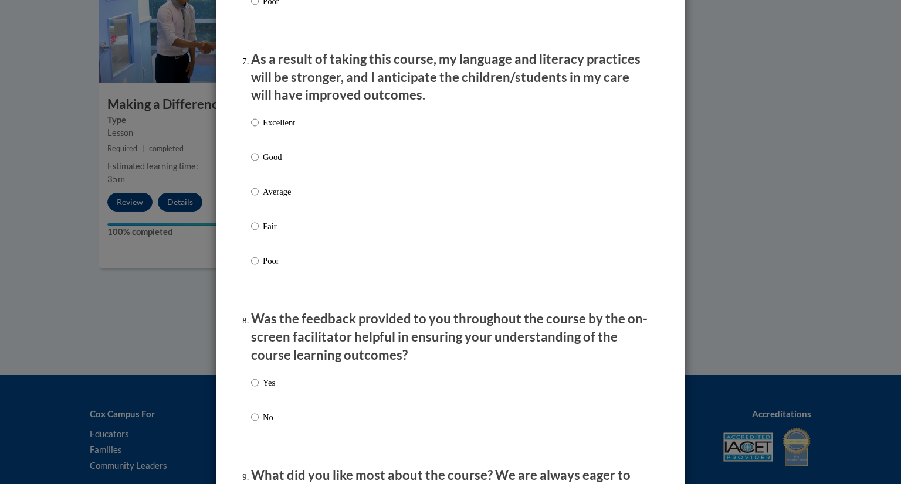
scroll to position [1528, 0]
click at [286, 130] on p "Excellent" at bounding box center [279, 123] width 32 height 13
click at [259, 130] on input "Excellent" at bounding box center [255, 123] width 8 height 13
radio input "true"
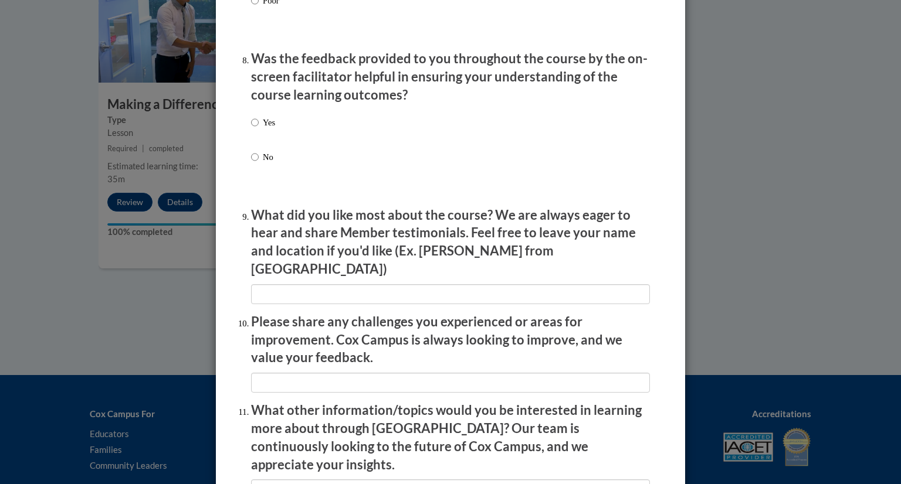
scroll to position [1792, 0]
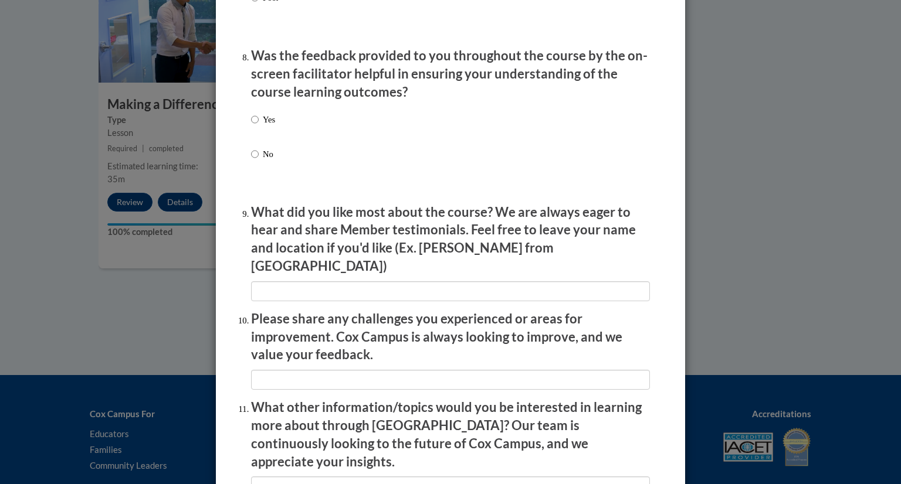
click at [254, 132] on label "Yes" at bounding box center [263, 129] width 24 height 32
click at [254, 126] on input "Yes" at bounding box center [255, 119] width 8 height 13
radio input "true"
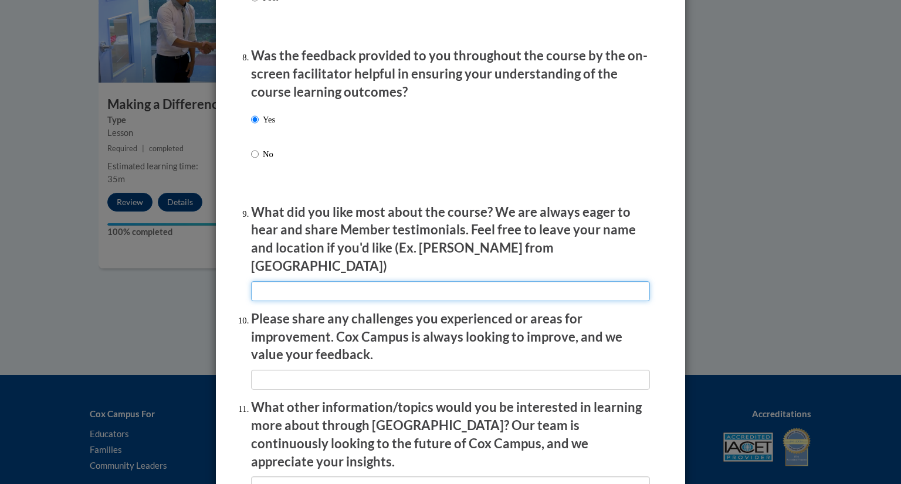
click at [364, 286] on input "textbox" at bounding box center [450, 291] width 399 height 20
click at [534, 289] on input "textbox" at bounding box center [450, 291] width 399 height 20
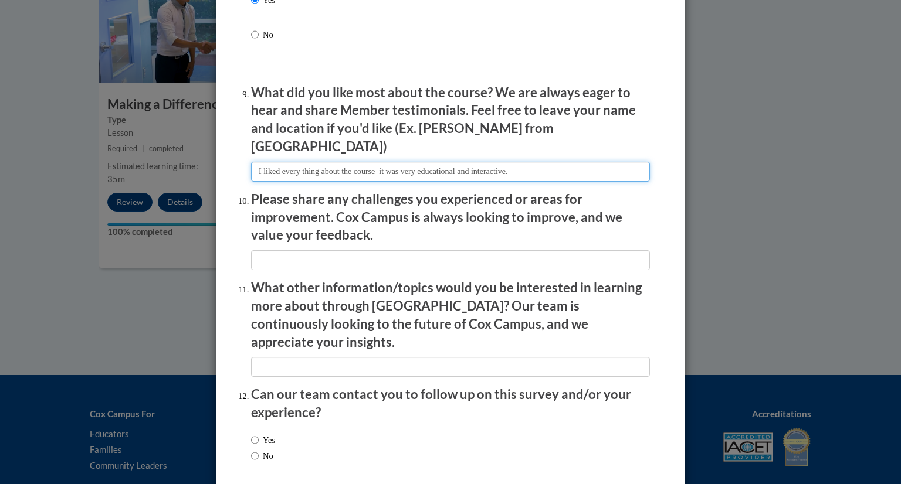
scroll to position [1947, 0]
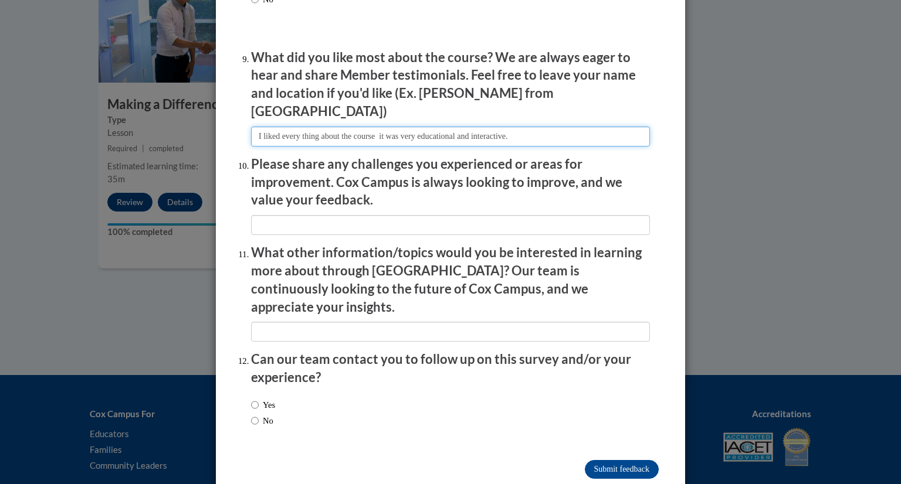
type input "I liked every thing about the course it was very educational and interactive."
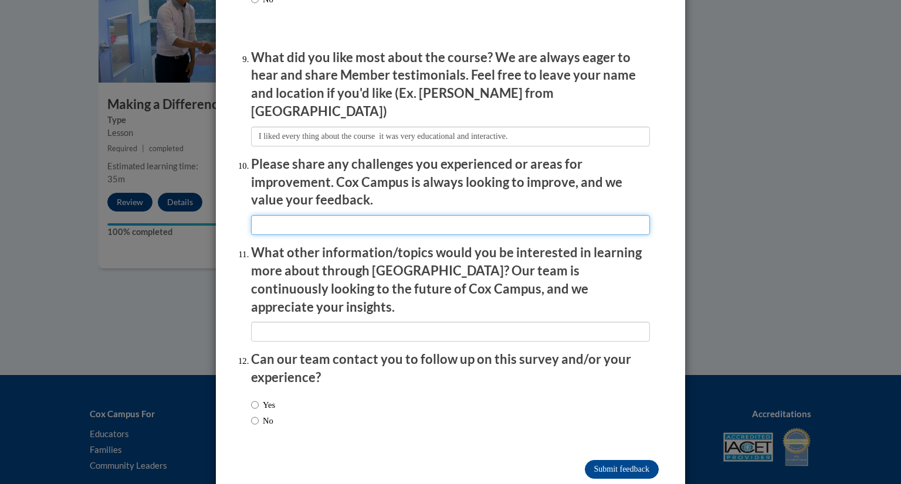
click at [338, 215] on input "textbox" at bounding box center [450, 225] width 399 height 20
type input "N"
type input "d"
type input "i"
type input "I did not experience any challenges throughout the training."
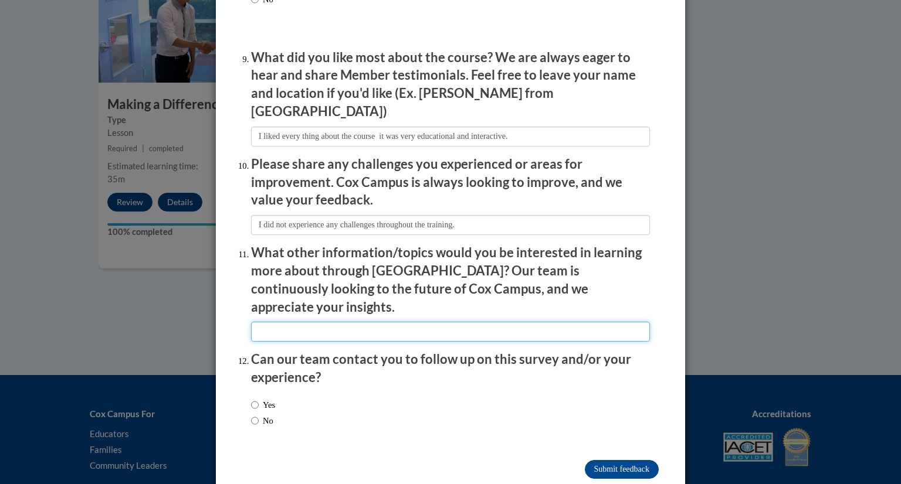
click at [300, 322] on input "textbox" at bounding box center [450, 332] width 399 height 20
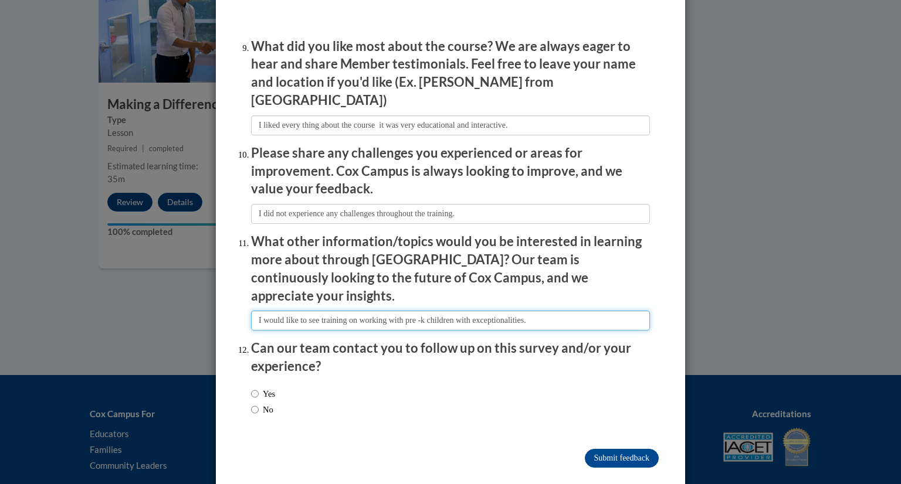
type input "I would like to see training on working with pre -k children with exceptionalit…"
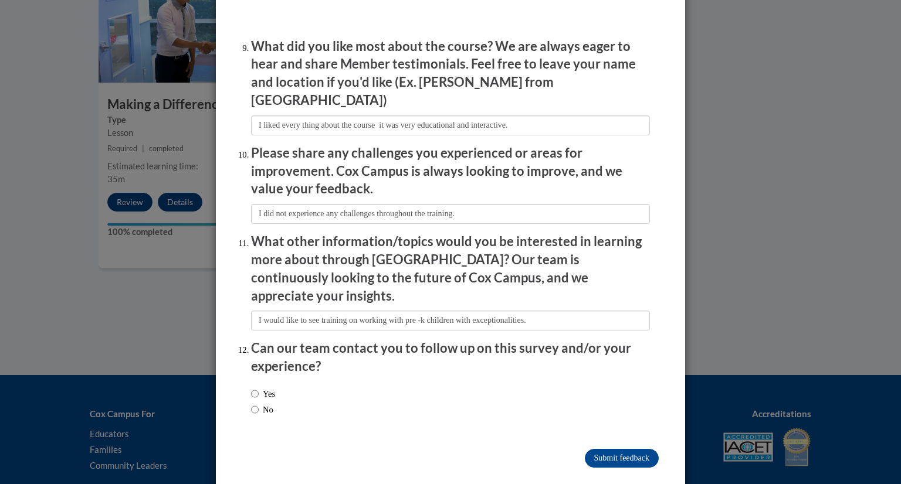
click at [254, 388] on label "Yes" at bounding box center [263, 394] width 24 height 13
click at [254, 388] on input "Yes" at bounding box center [255, 394] width 8 height 13
radio input "true"
click at [608, 449] on input "Submit feedback" at bounding box center [622, 458] width 74 height 19
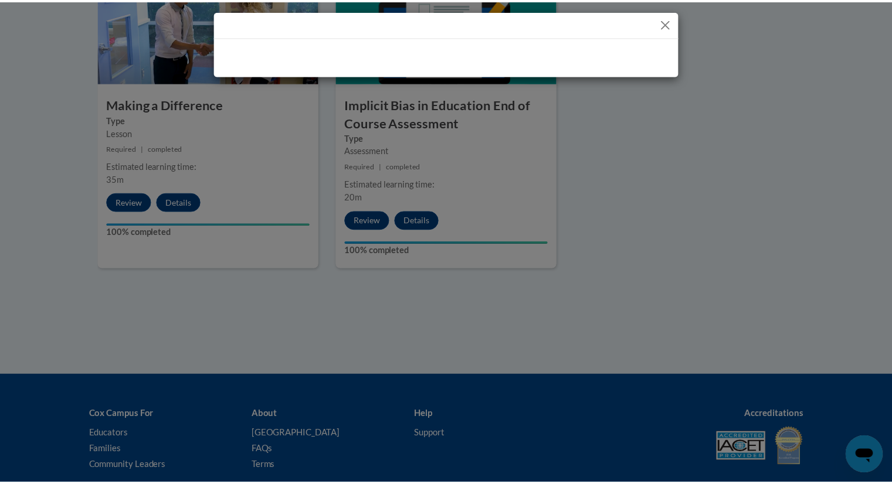
scroll to position [0, 0]
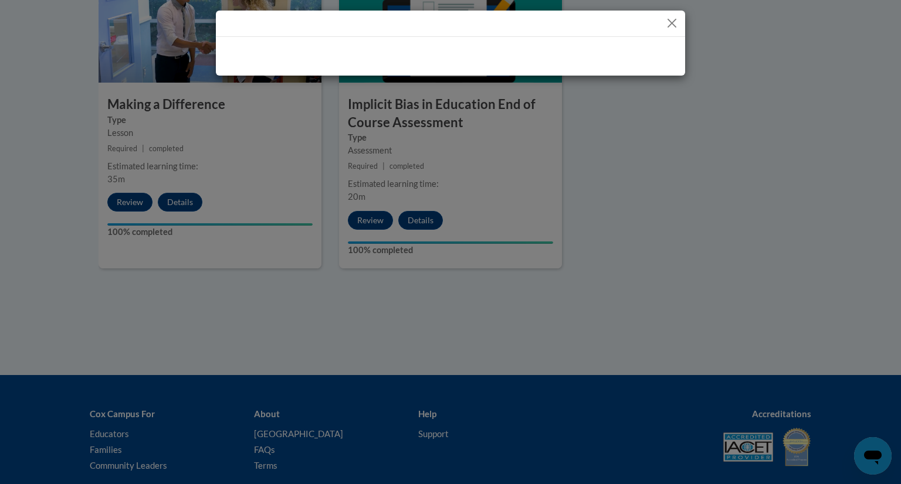
click at [608, 427] on div at bounding box center [450, 242] width 901 height 484
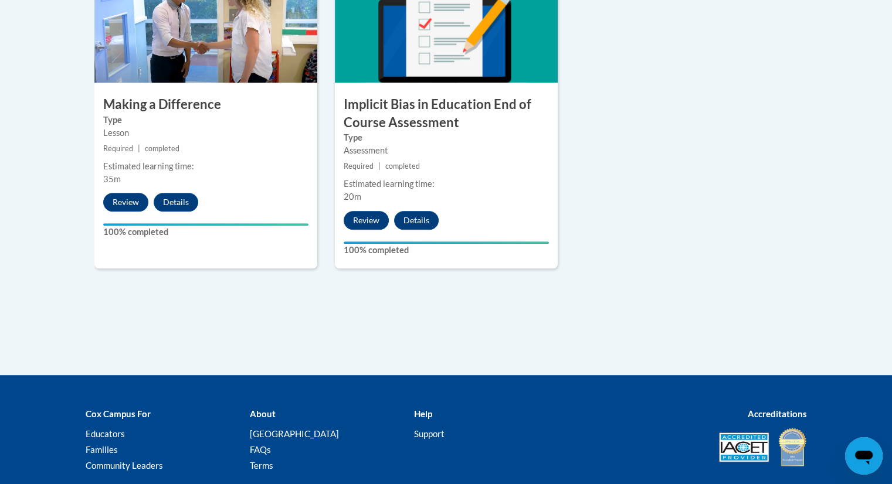
drag, startPoint x: 565, startPoint y: 230, endPoint x: 548, endPoint y: 192, distance: 41.0
click at [548, 192] on div "5 Implicit Bias in Education End of Course Assessment Type Assessment Required …" at bounding box center [446, 127] width 240 height 324
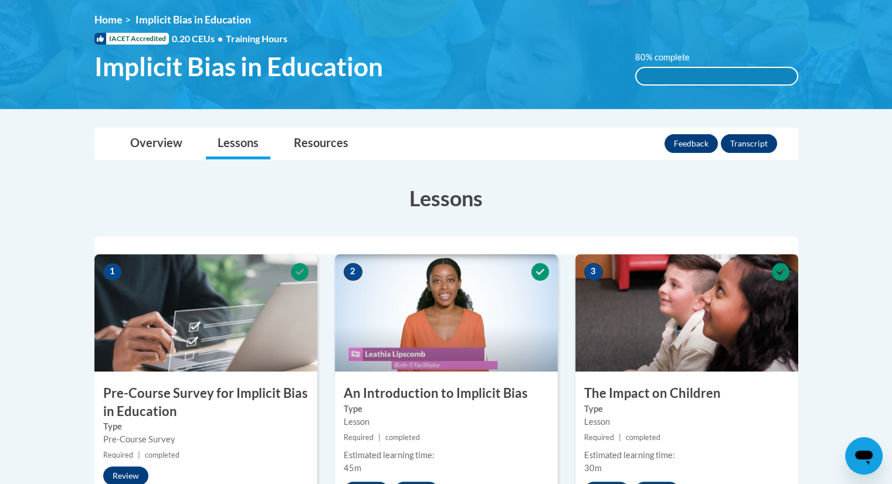
scroll to position [158, 0]
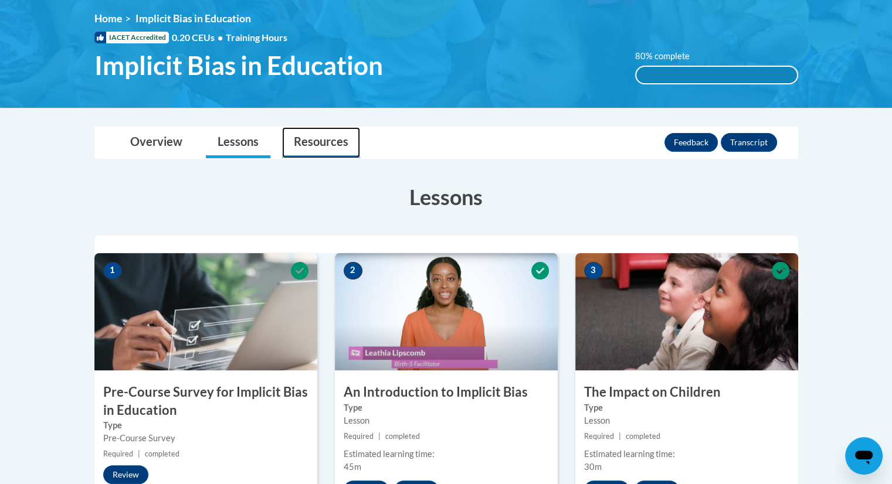
click at [318, 140] on link "Resources" at bounding box center [321, 142] width 78 height 31
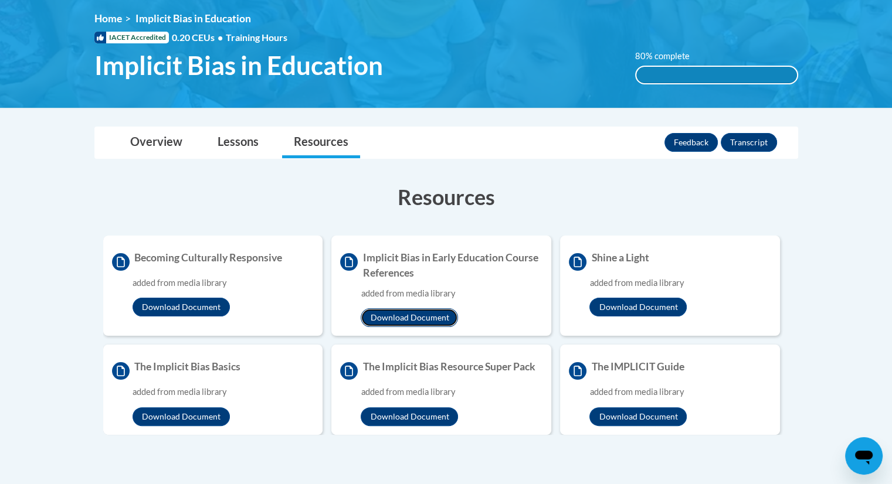
click at [429, 312] on button "Download Document" at bounding box center [409, 317] width 97 height 19
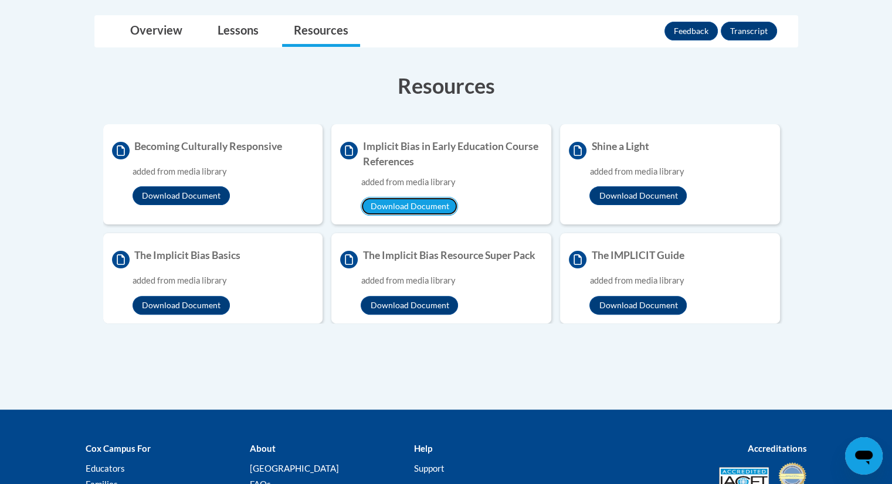
scroll to position [271, 0]
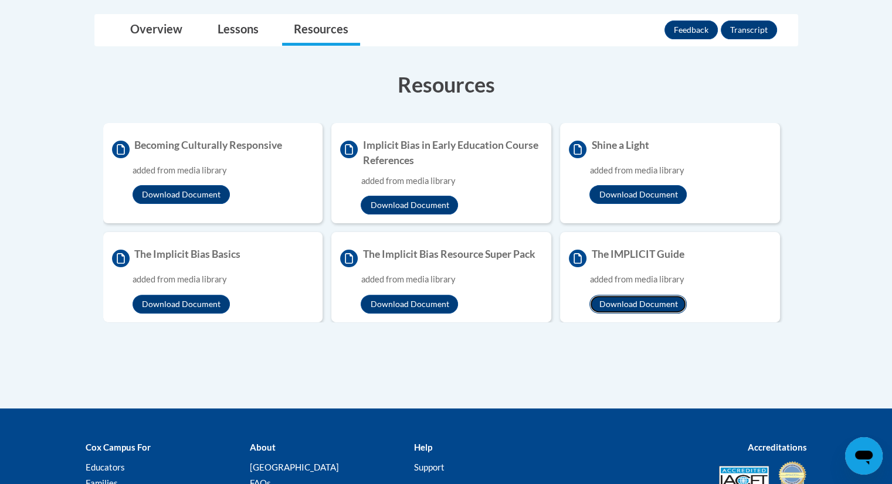
click at [661, 304] on button "Download Document" at bounding box center [637, 304] width 97 height 19
click at [849, 214] on body "This site uses cookies to help improve your learning experience. By continuing …" at bounding box center [446, 165] width 892 height 873
click at [748, 30] on button "Transcript" at bounding box center [749, 30] width 56 height 19
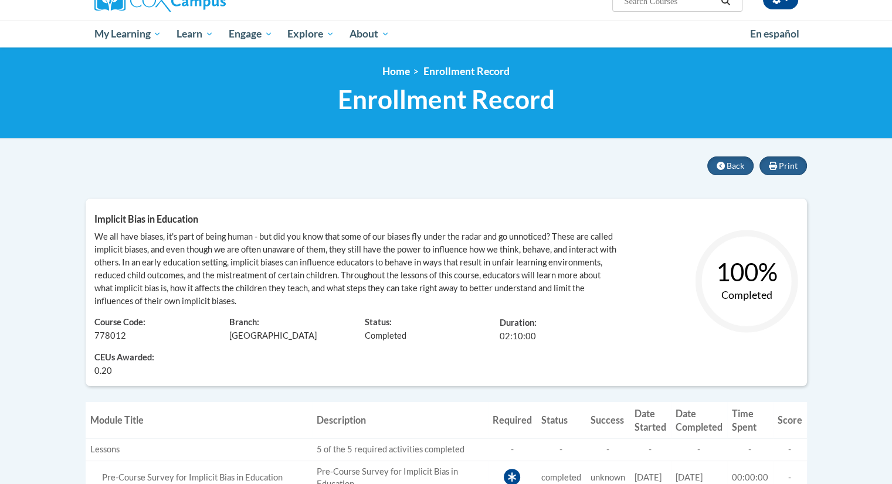
scroll to position [106, 0]
click at [884, 165] on body "This site uses cookies to help improve your learning experience. By continuing …" at bounding box center [446, 444] width 892 height 1101
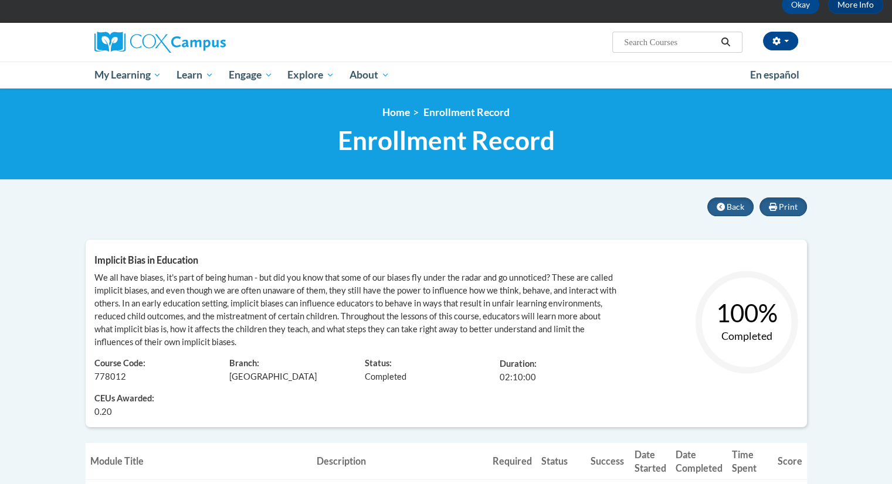
scroll to position [44, 0]
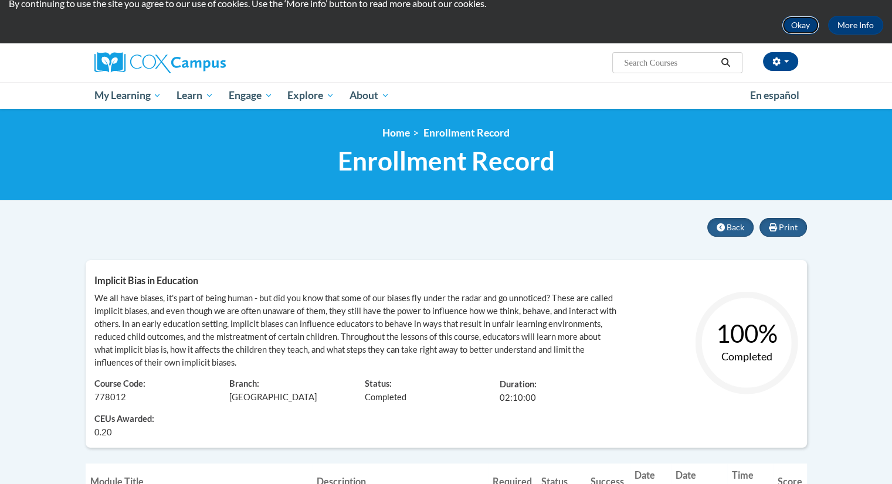
click at [800, 26] on button "Okay" at bounding box center [801, 25] width 38 height 19
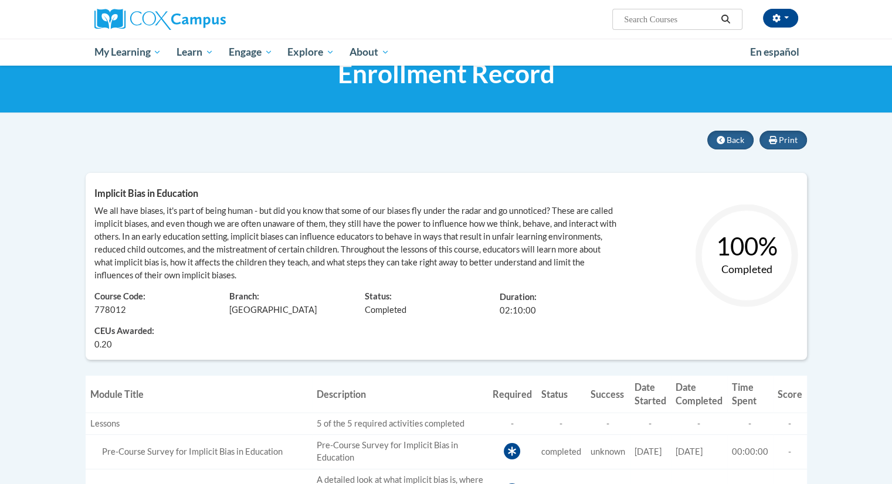
scroll to position [0, 0]
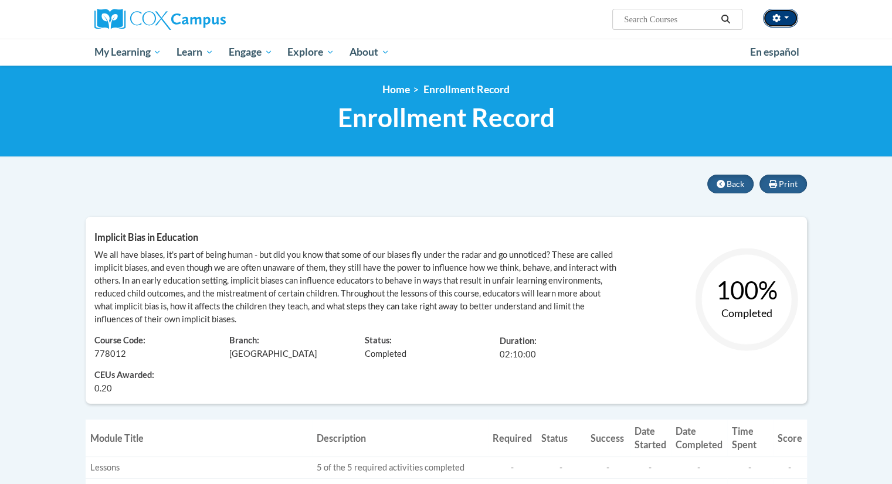
click at [791, 23] on button "button" at bounding box center [780, 18] width 35 height 19
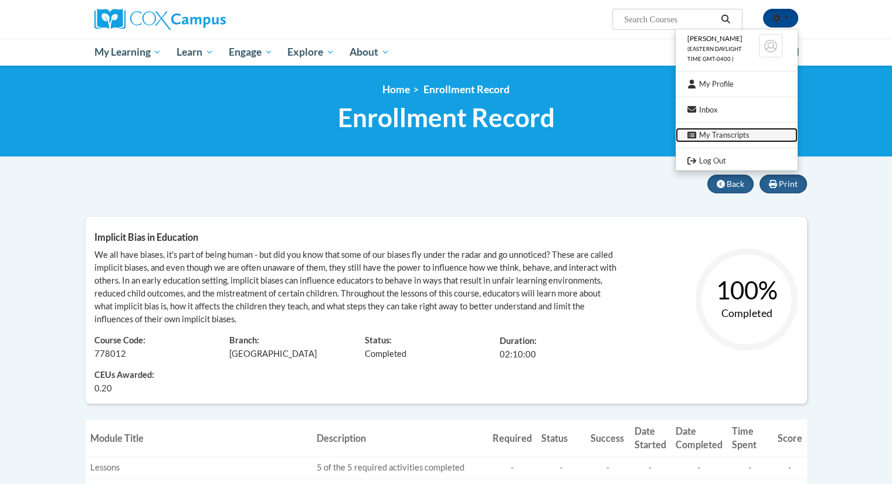
click at [724, 131] on link "My Transcripts" at bounding box center [737, 135] width 122 height 15
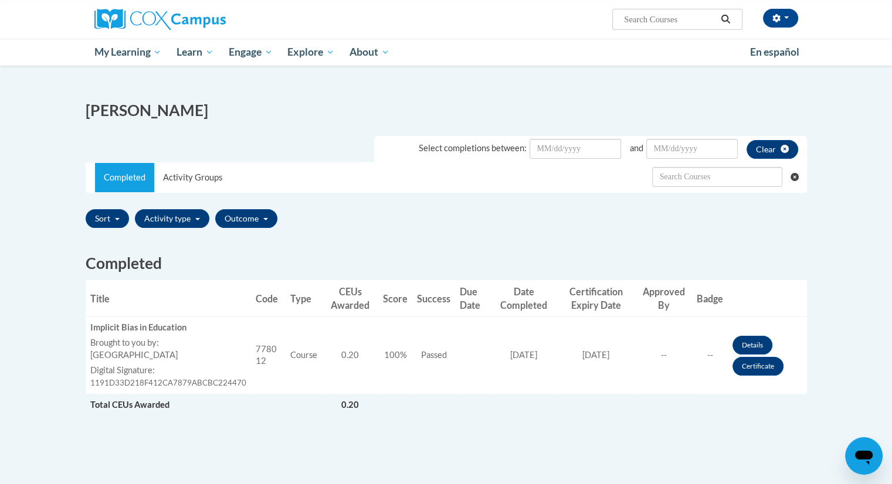
scroll to position [138, 0]
click at [584, 153] on input "Date Input" at bounding box center [575, 148] width 91 height 20
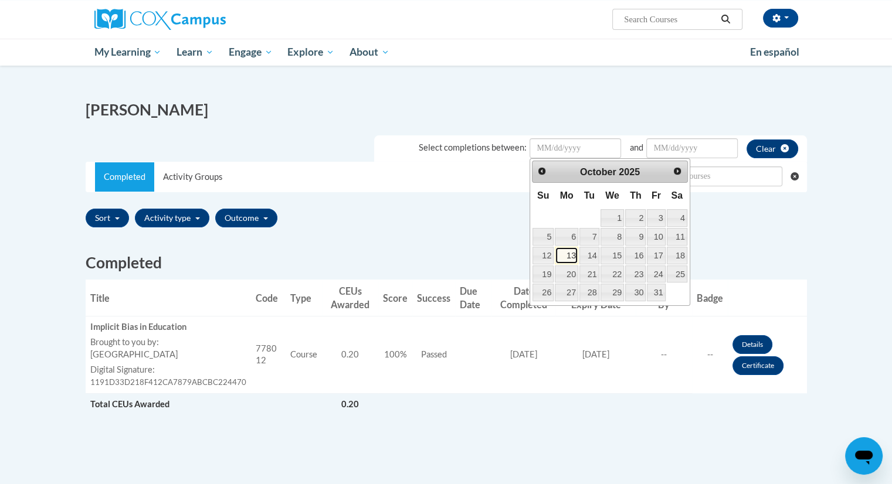
click at [570, 252] on link "13" at bounding box center [566, 256] width 23 height 18
type input "October/13/20252025"
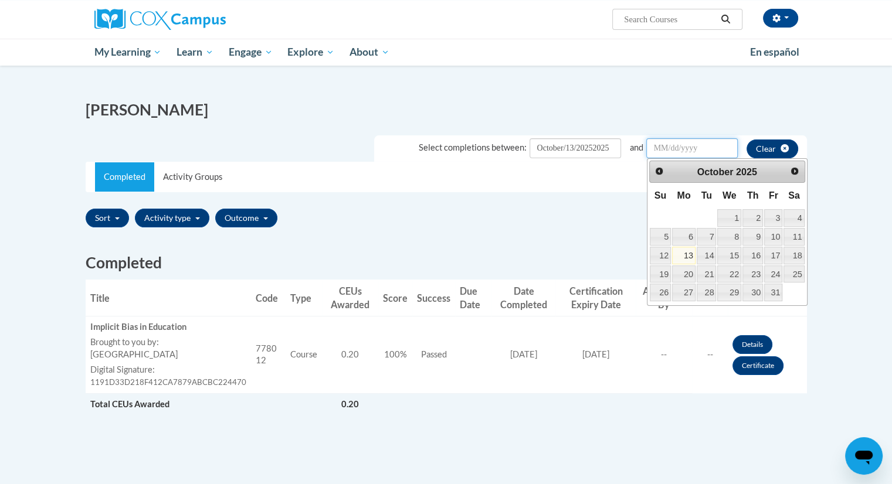
click at [681, 151] on input "Date Input" at bounding box center [691, 148] width 91 height 20
click at [689, 254] on link "13" at bounding box center [683, 256] width 23 height 18
type input "October/13/20252025"
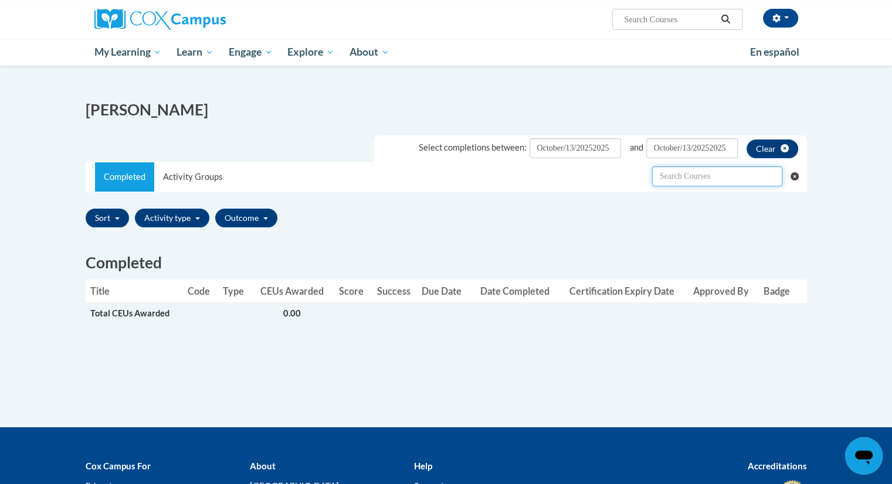
drag, startPoint x: 741, startPoint y: 184, endPoint x: 697, endPoint y: 184, distance: 44.0
click at [697, 184] on input "text" at bounding box center [717, 177] width 130 height 20
click at [697, 179] on input "text" at bounding box center [717, 177] width 130 height 20
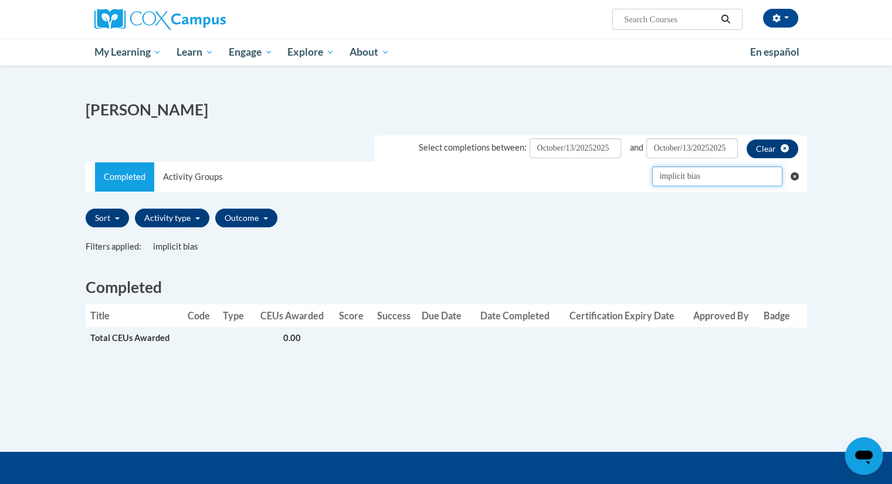
type input "implicit bias"
click at [795, 178] on icon "Clear searching" at bounding box center [795, 176] width 9 height 9
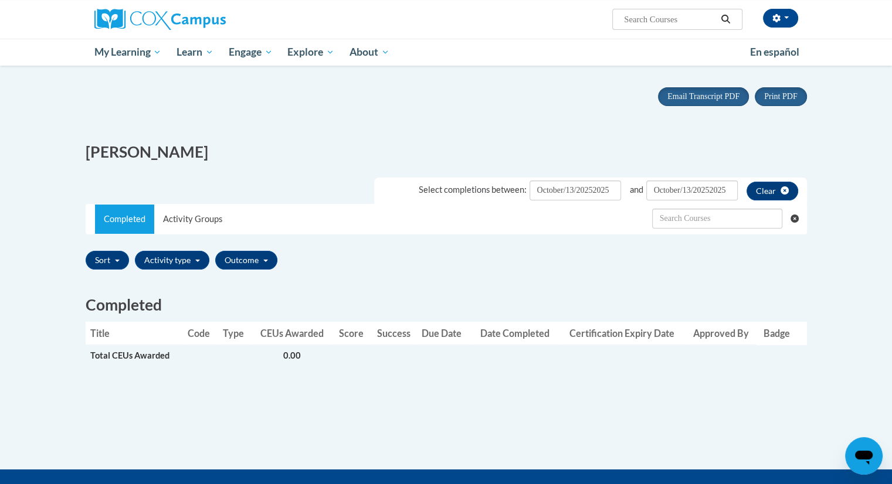
scroll to position [0, 0]
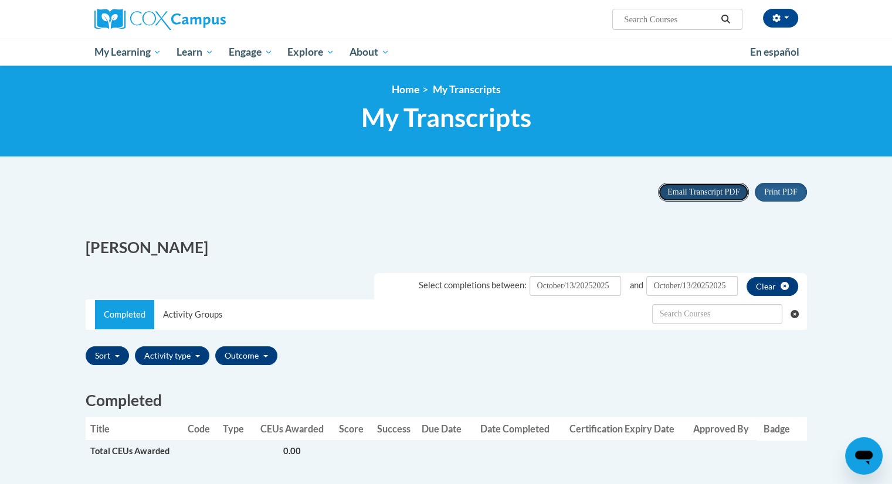
click at [724, 191] on span "Email Transcript PDF" at bounding box center [703, 192] width 72 height 9
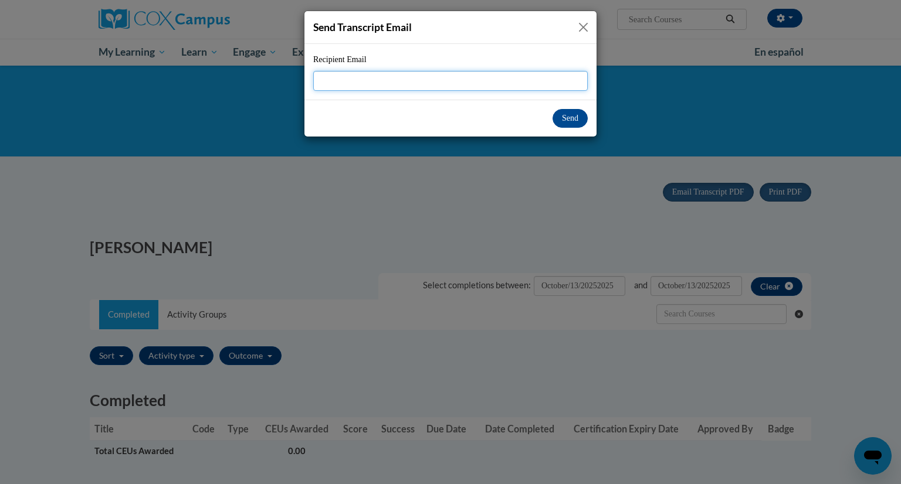
click at [456, 85] on input "Recipient Email" at bounding box center [450, 81] width 274 height 20
click at [588, 33] on button "Close" at bounding box center [583, 27] width 15 height 15
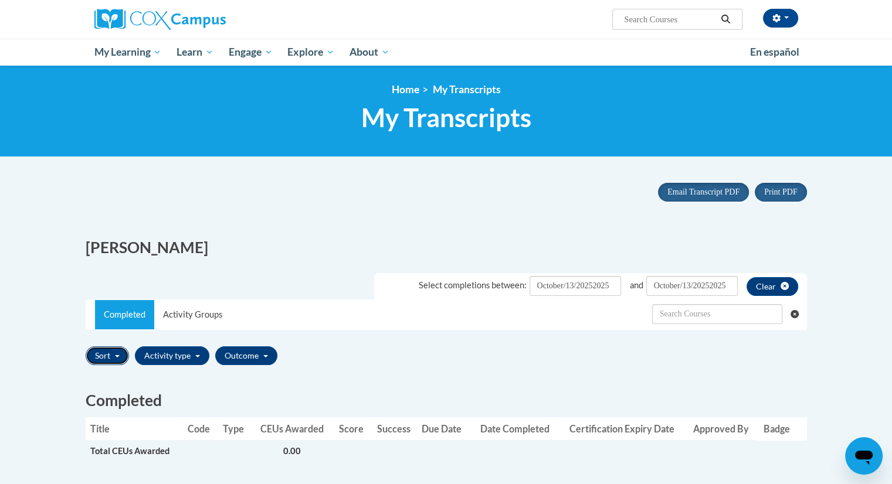
click at [121, 351] on button "Sort" at bounding box center [107, 356] width 43 height 19
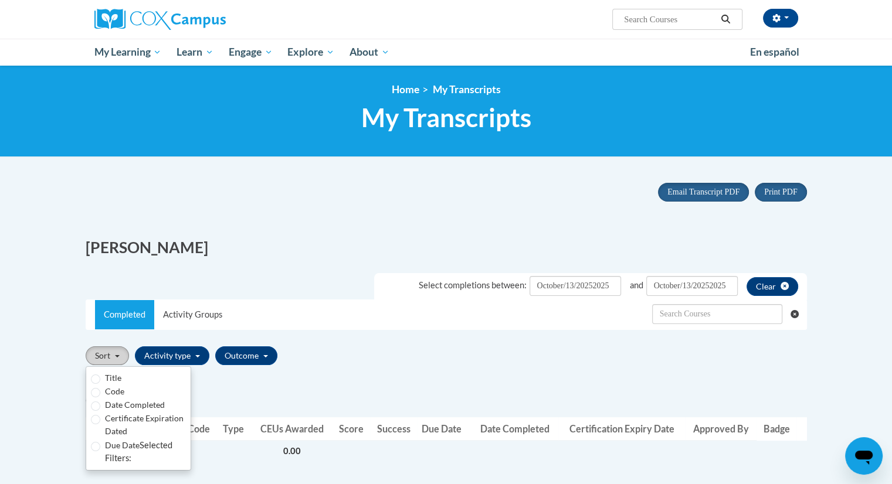
click at [121, 351] on button "Sort" at bounding box center [107, 356] width 43 height 19
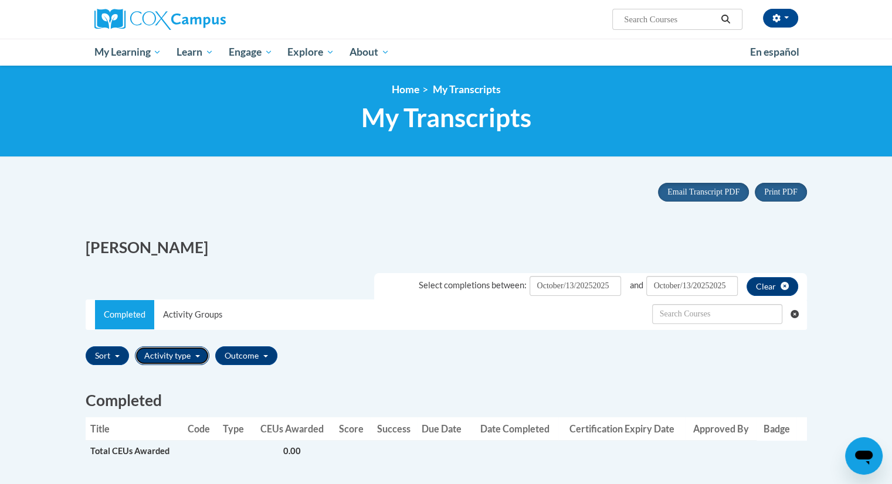
click at [191, 357] on button "Activity type" at bounding box center [172, 356] width 74 height 19
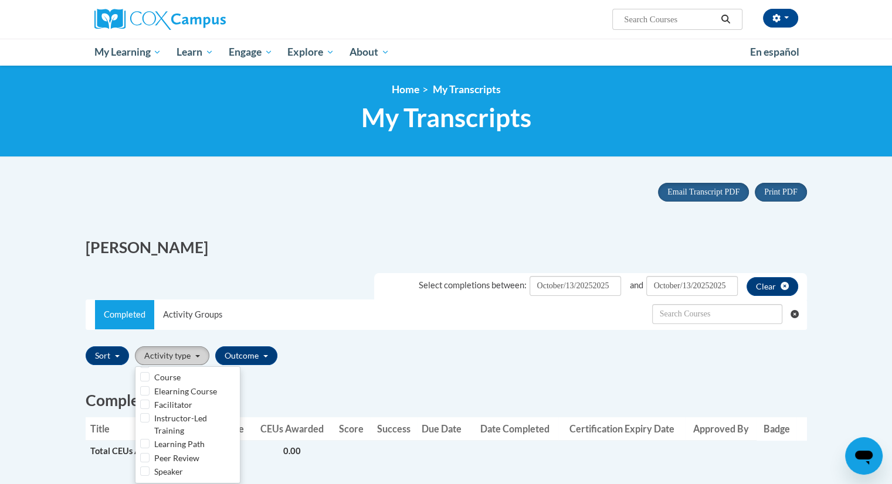
scroll to position [34, 0]
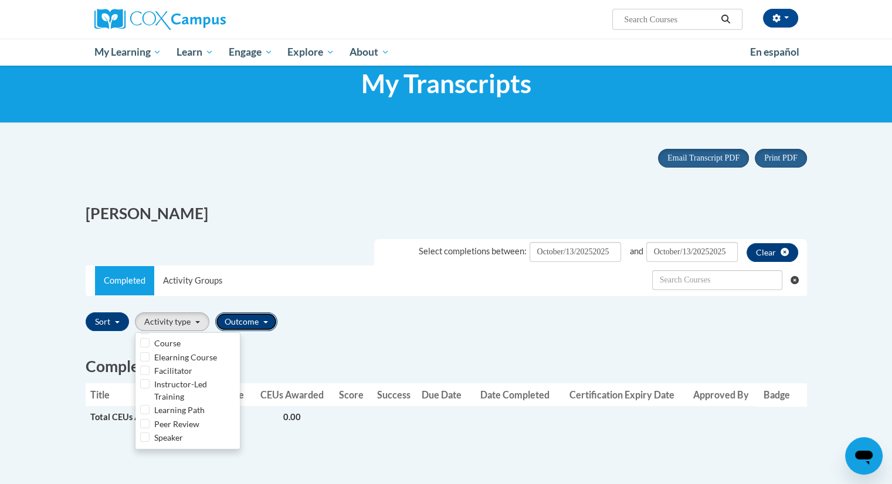
click at [264, 318] on button "Outcome" at bounding box center [246, 322] width 62 height 19
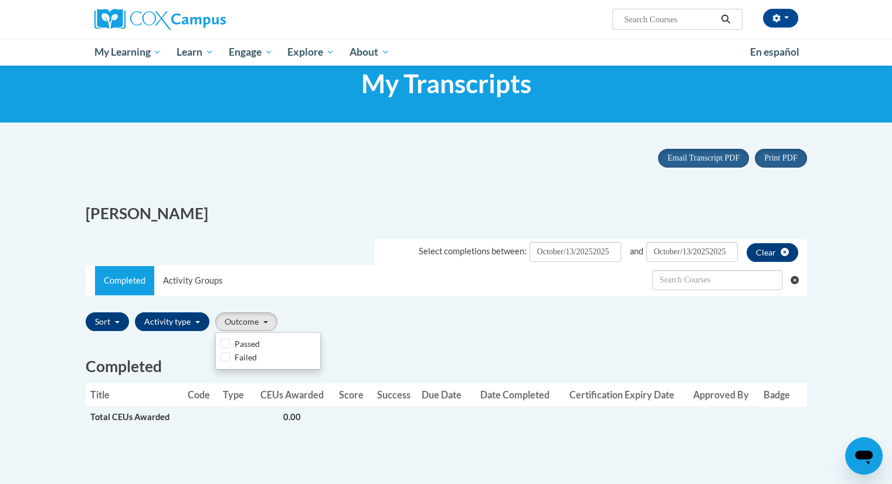
click at [235, 345] on label "Passed" at bounding box center [247, 344] width 25 height 13
click at [230, 345] on input "Passed" at bounding box center [225, 343] width 9 height 9
checkbox input "true"
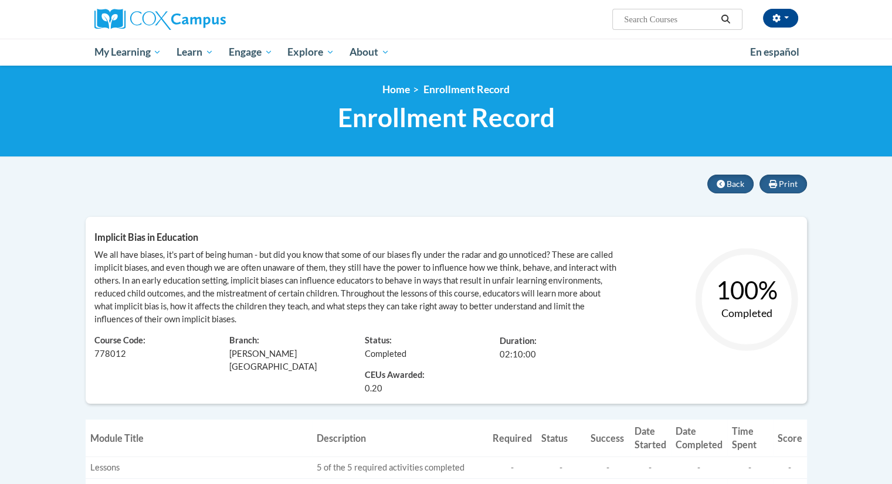
click at [769, 199] on div "Print Back Implicit Bias in Education Learner: Mia Rainge Course Code: 778012 0…" at bounding box center [446, 291] width 721 height 233
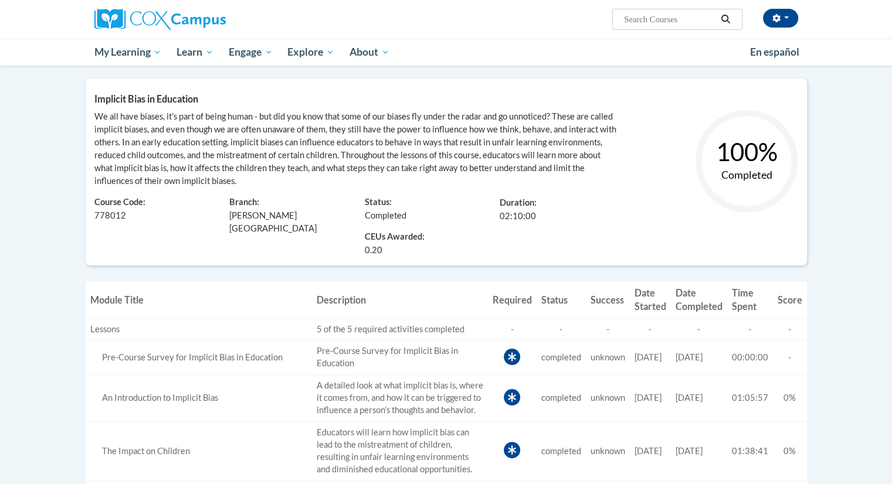
scroll to position [138, 0]
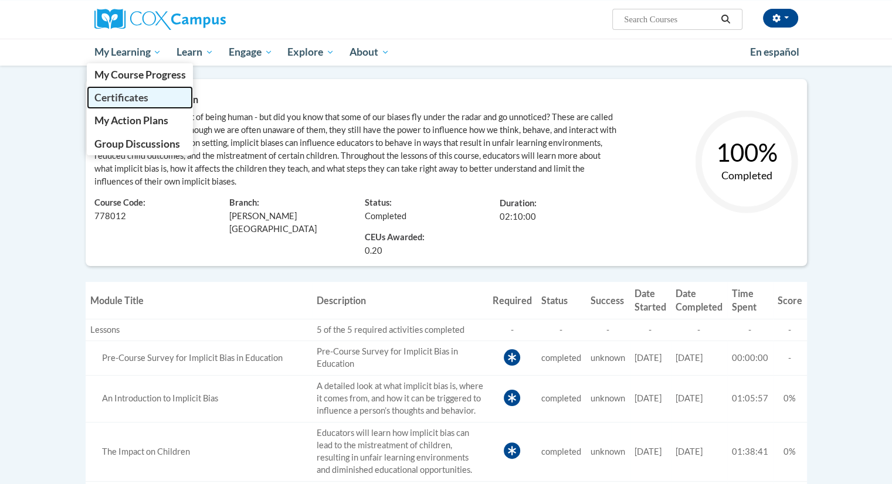
click at [143, 99] on span "Certificates" at bounding box center [121, 97] width 54 height 12
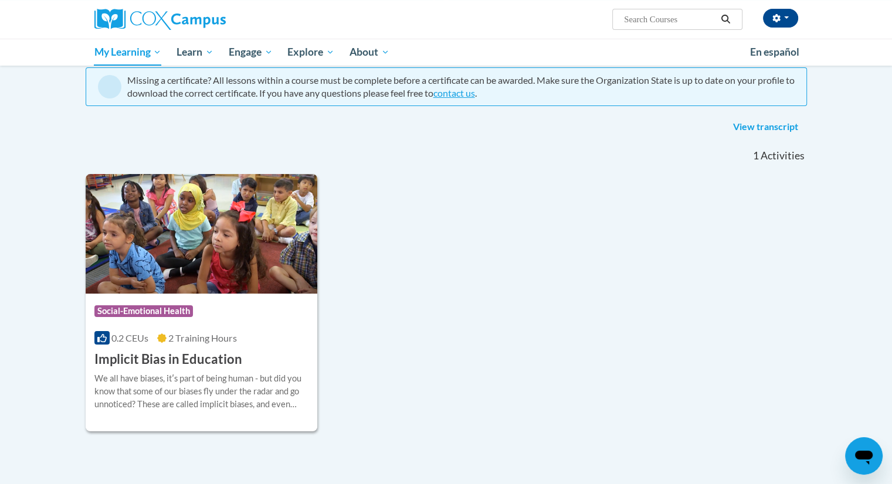
scroll to position [108, 0]
click at [756, 130] on link "View transcript" at bounding box center [765, 127] width 83 height 19
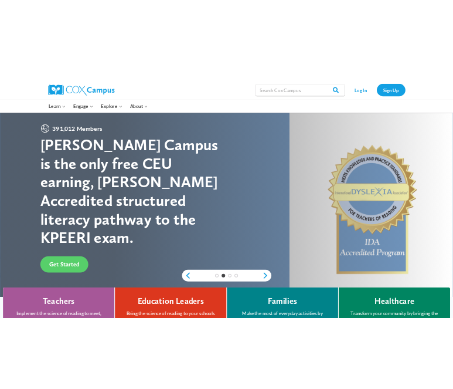
scroll to position [2, 0]
